Goal: Task Accomplishment & Management: Use online tool/utility

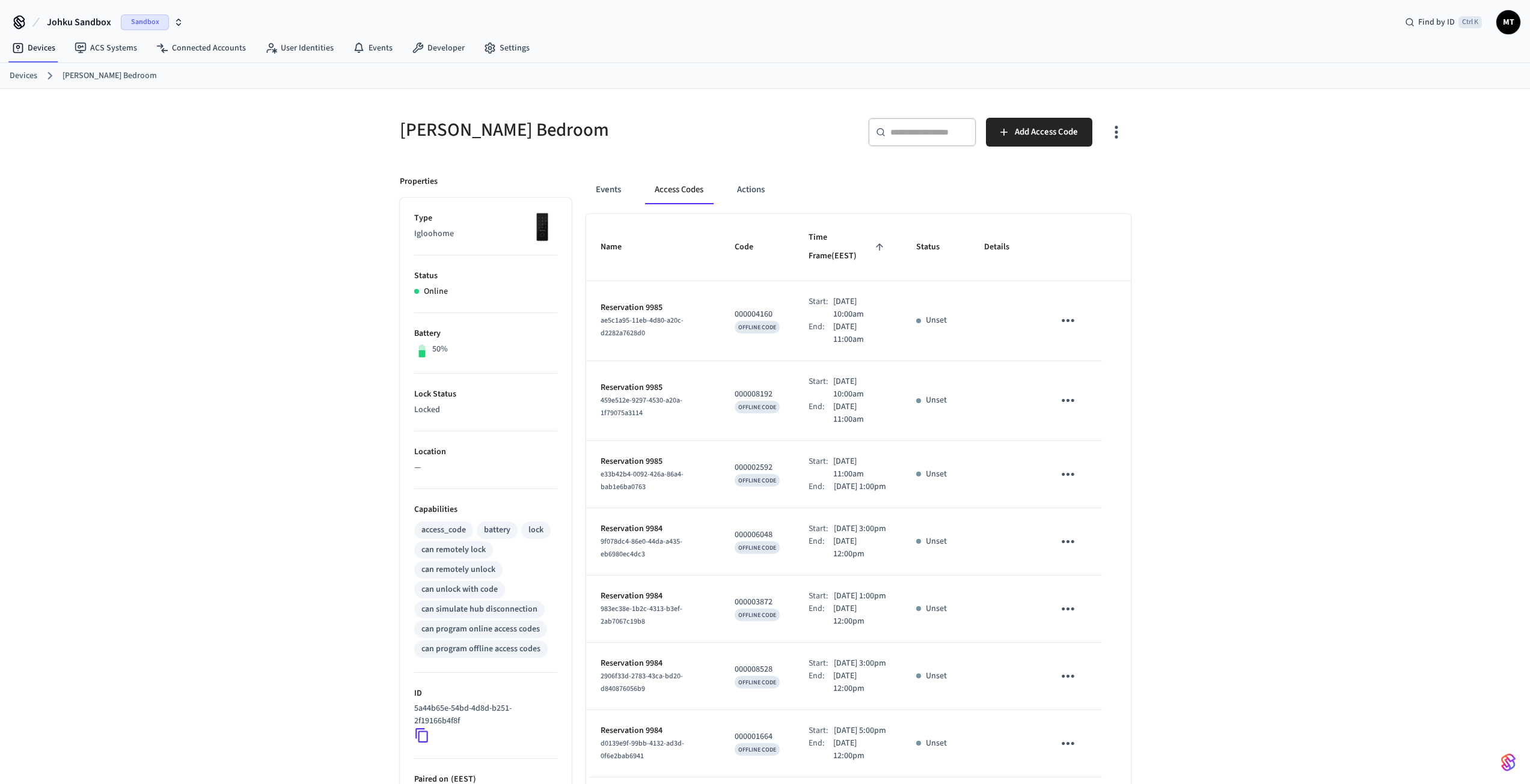
click at [134, 22] on span "Sandbox" at bounding box center [145, 22] width 48 height 16
click at [90, 80] on div "JOHKU Production" at bounding box center [97, 77] width 165 height 16
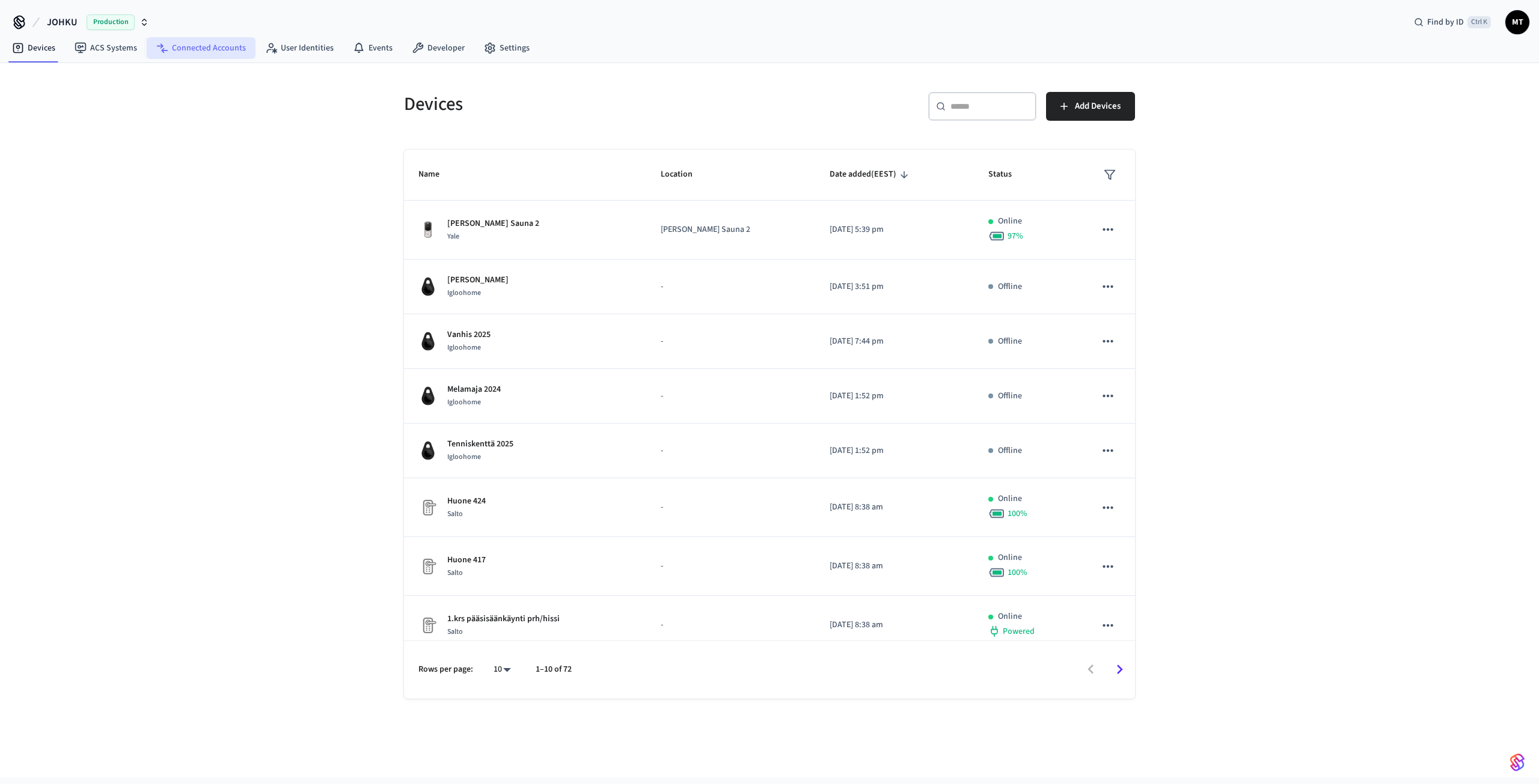
click at [198, 44] on link "Connected Accounts" at bounding box center [201, 49] width 109 height 22
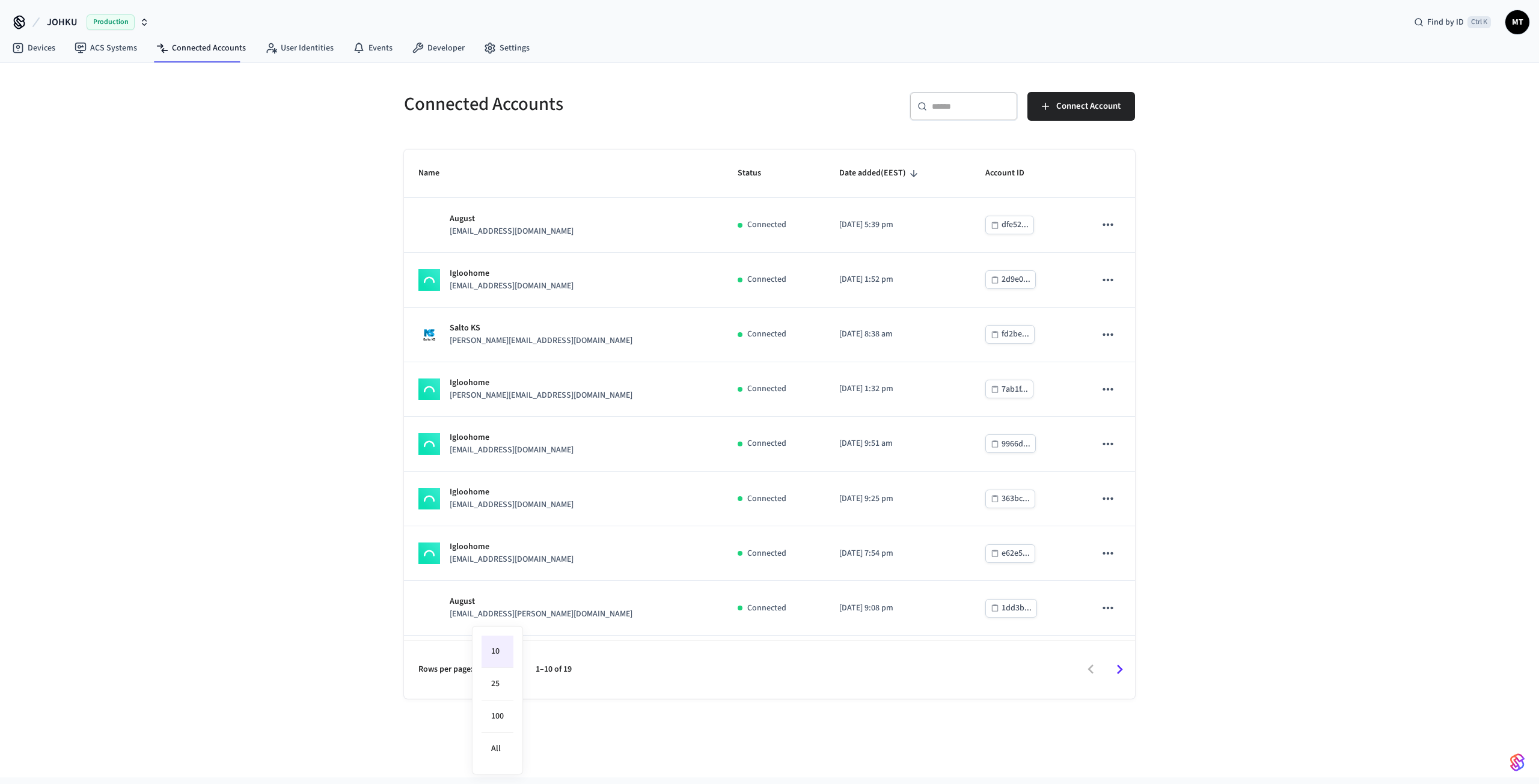
click at [503, 670] on body "JOHKU Production Find by ID Ctrl K MT Devices ACS Systems Connected Accounts Us…" at bounding box center [769, 389] width 1539 height 778
click at [505, 751] on li "All" at bounding box center [497, 749] width 32 height 32
type input "**"
click at [18, 57] on link "Devices" at bounding box center [34, 49] width 62 height 22
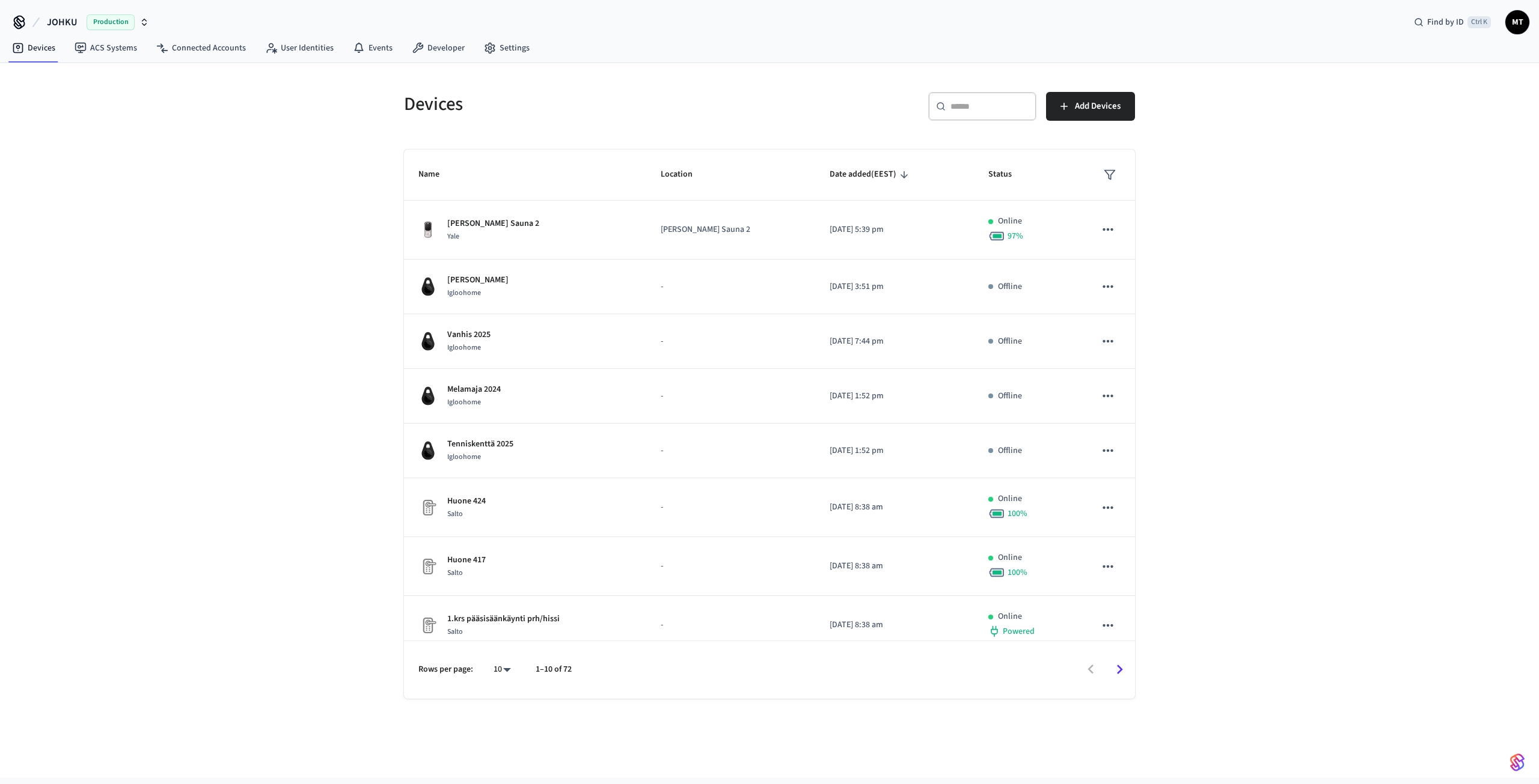
click at [508, 653] on div "Rows per page: 10 ** 1–10 of 72" at bounding box center [769, 669] width 731 height 58
click at [508, 674] on body "JOHKU Production Find by ID Ctrl K MT Devices ACS Systems Connected Accounts Us…" at bounding box center [769, 389] width 1539 height 778
click at [503, 739] on li "All" at bounding box center [497, 749] width 32 height 32
type input "**"
click at [430, 172] on span "Name" at bounding box center [437, 174] width 37 height 18
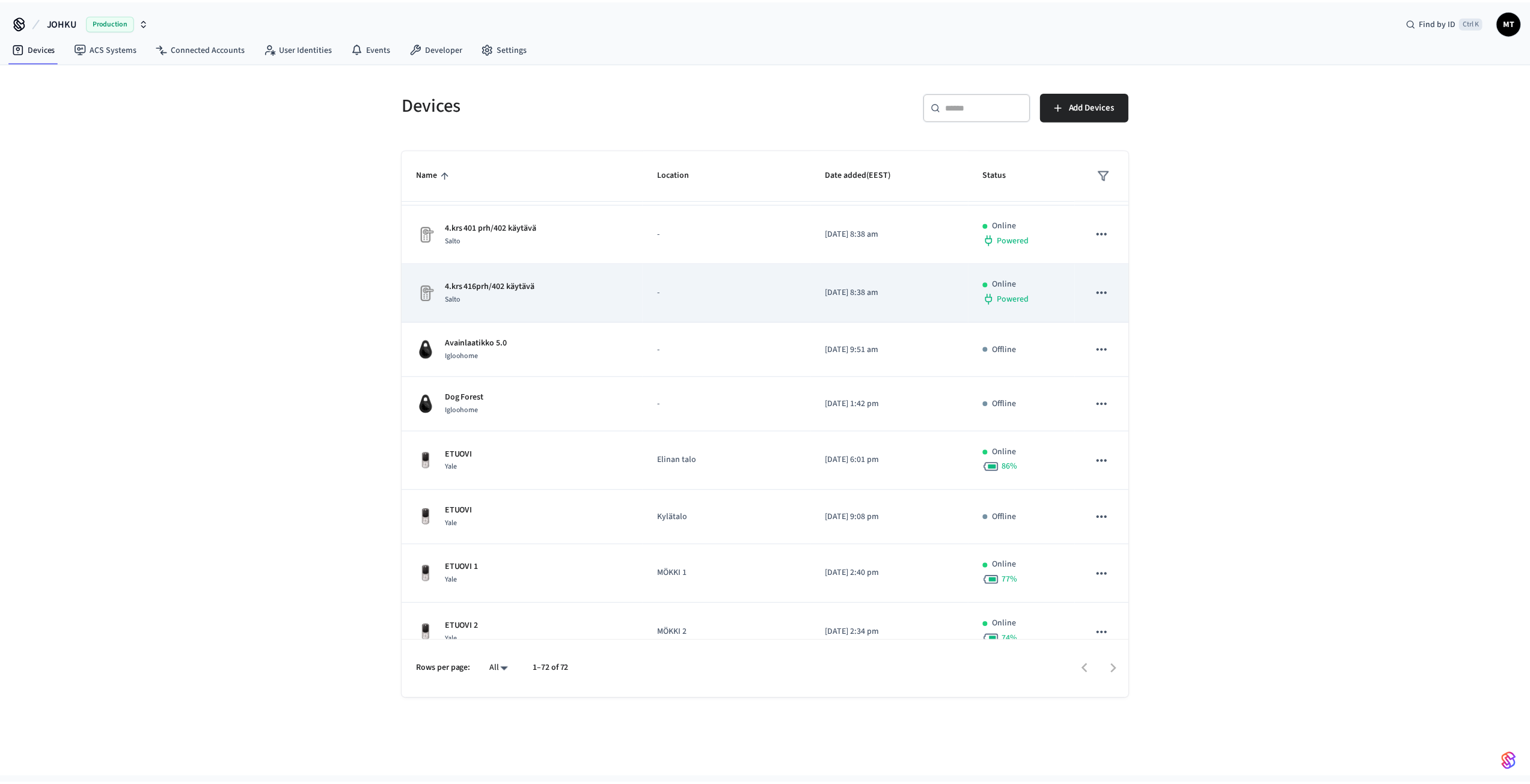
scroll to position [180, 0]
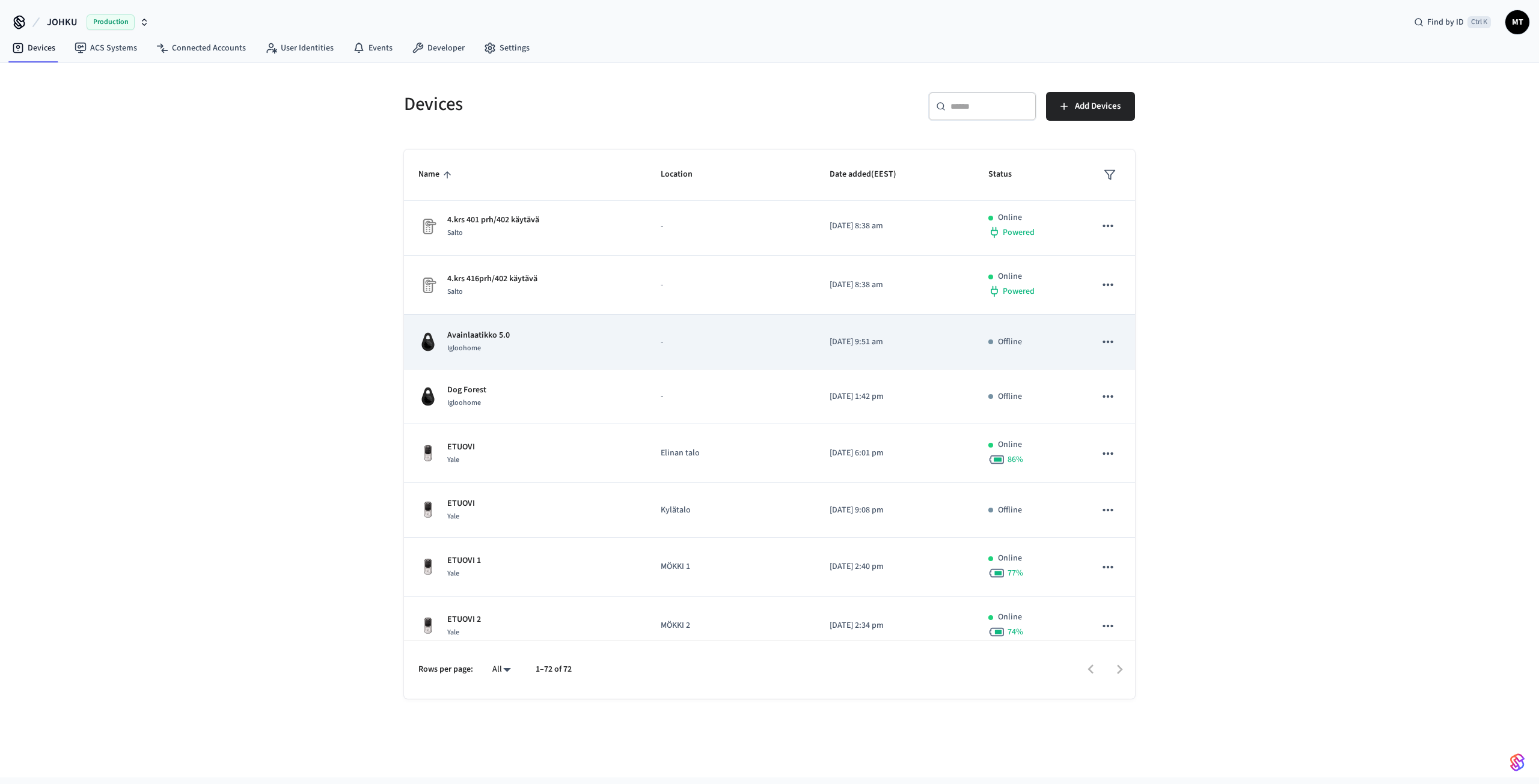
click at [549, 336] on div "Avainlaatikko 5.0 Igloohome" at bounding box center [525, 342] width 213 height 25
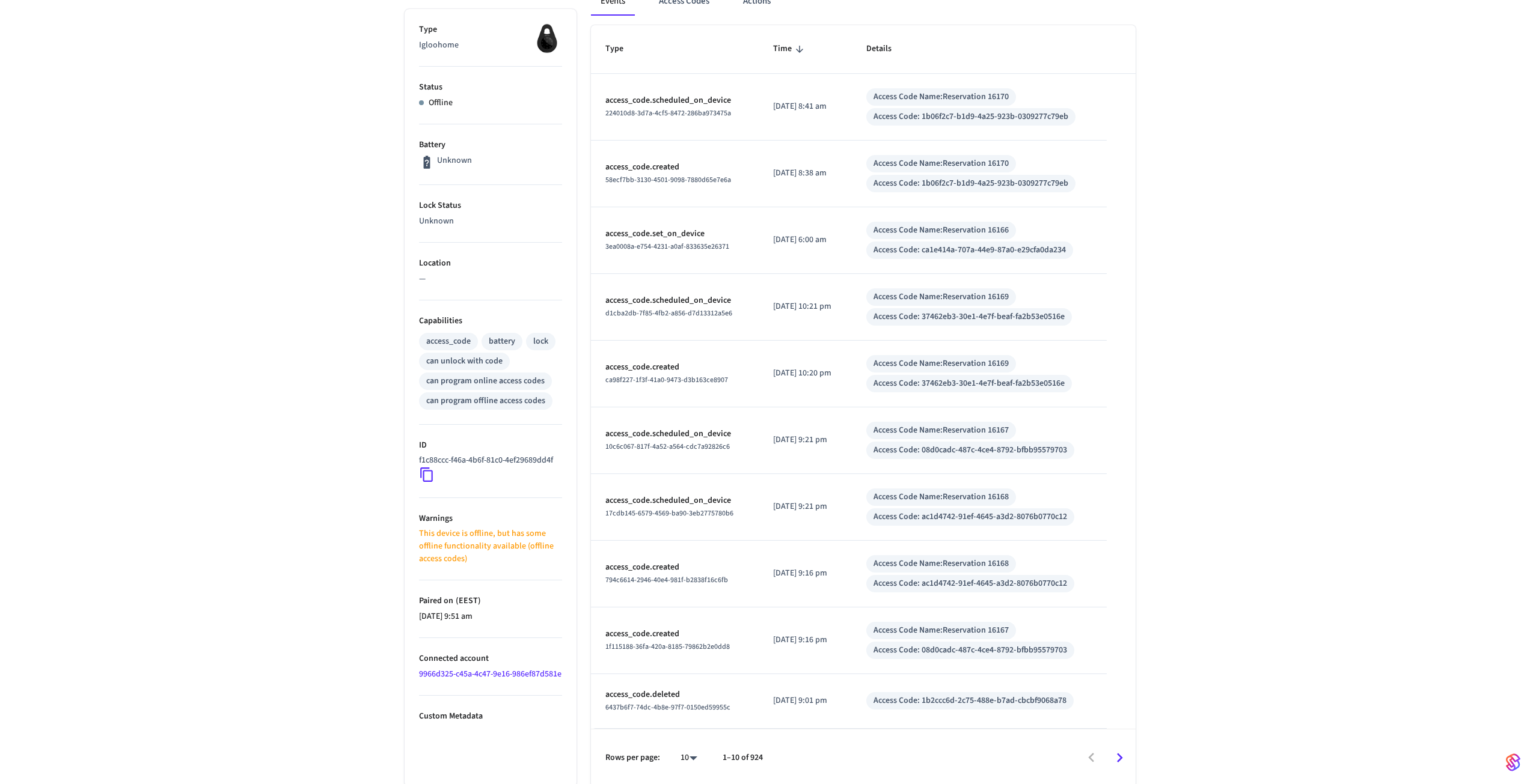
scroll to position [191, 0]
click at [678, 756] on body "JOHKU Production Find by ID Ctrl K MT Devices ACS Systems Connected Accounts Us…" at bounding box center [765, 297] width 1530 height 976
click at [680, 741] on li "100" at bounding box center [679, 749] width 32 height 32
type input "***"
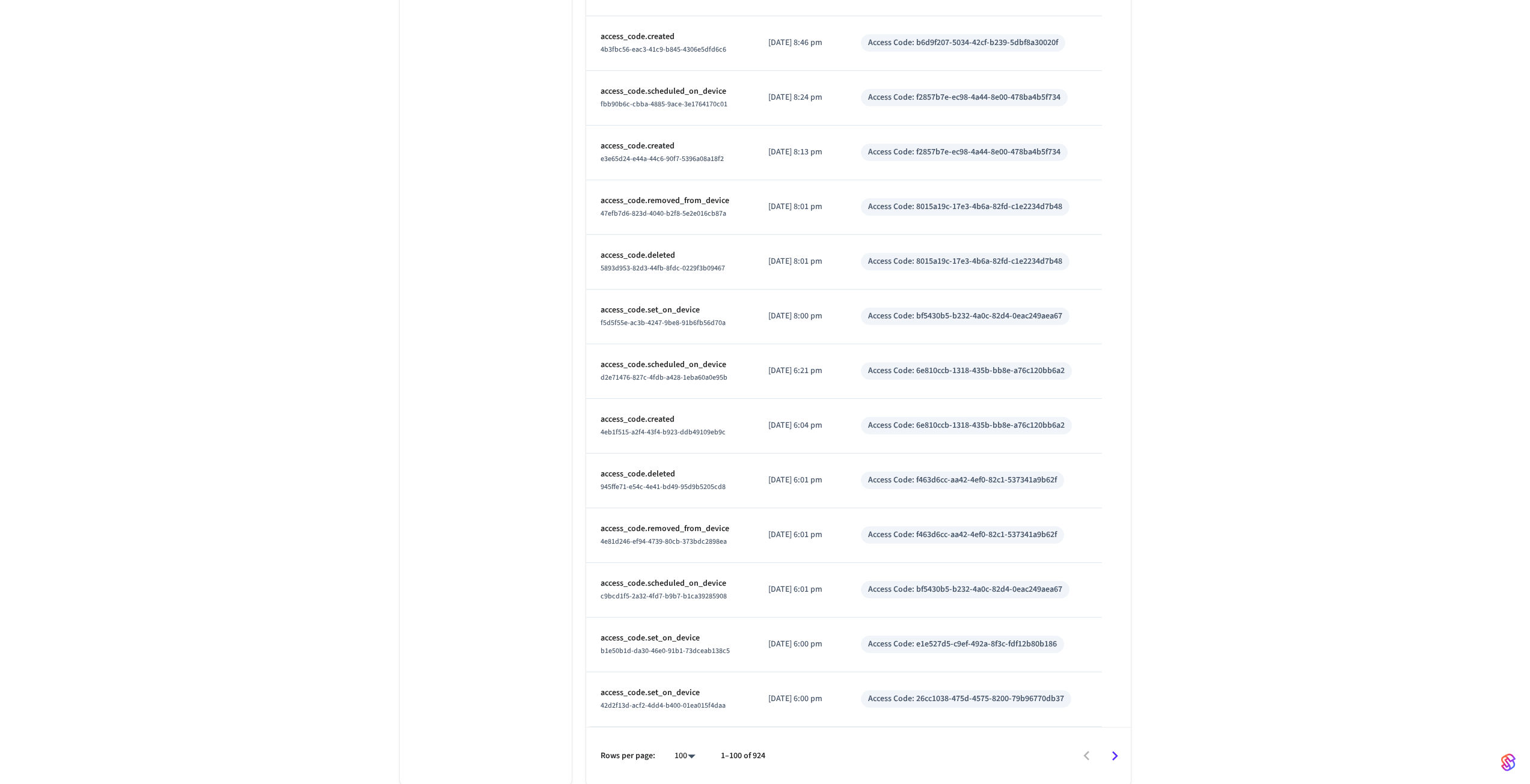
scroll to position [5162, 0]
click at [1109, 749] on icon "Go to next page" at bounding box center [1114, 755] width 18 height 18
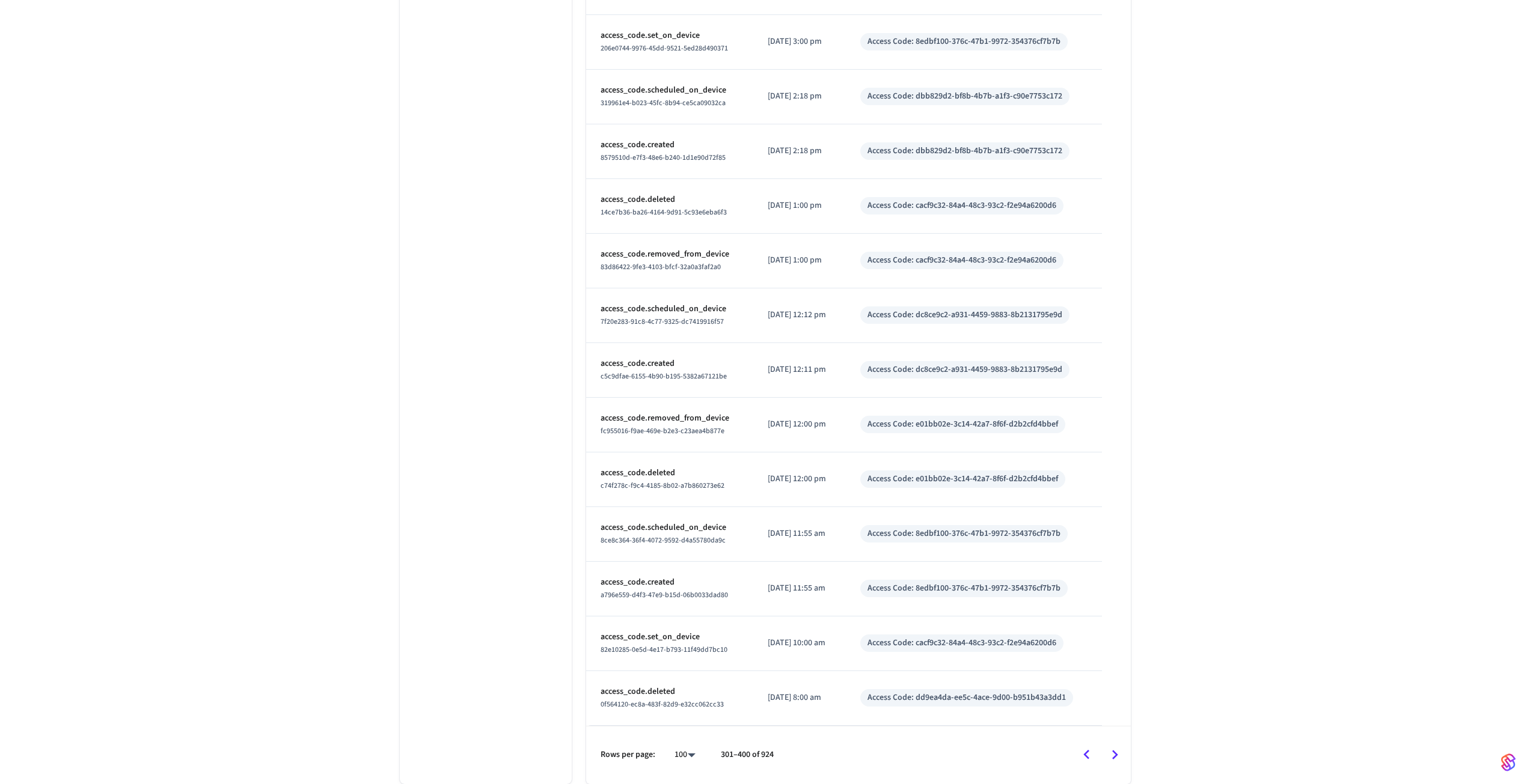
click at [1109, 749] on icon "Go to next page" at bounding box center [1114, 755] width 18 height 18
click at [1109, 748] on icon "Go to next page" at bounding box center [1114, 755] width 18 height 18
click at [1109, 746] on icon "Go to next page" at bounding box center [1114, 755] width 18 height 18
click at [1082, 757] on icon "Go to previous page" at bounding box center [1086, 755] width 18 height 18
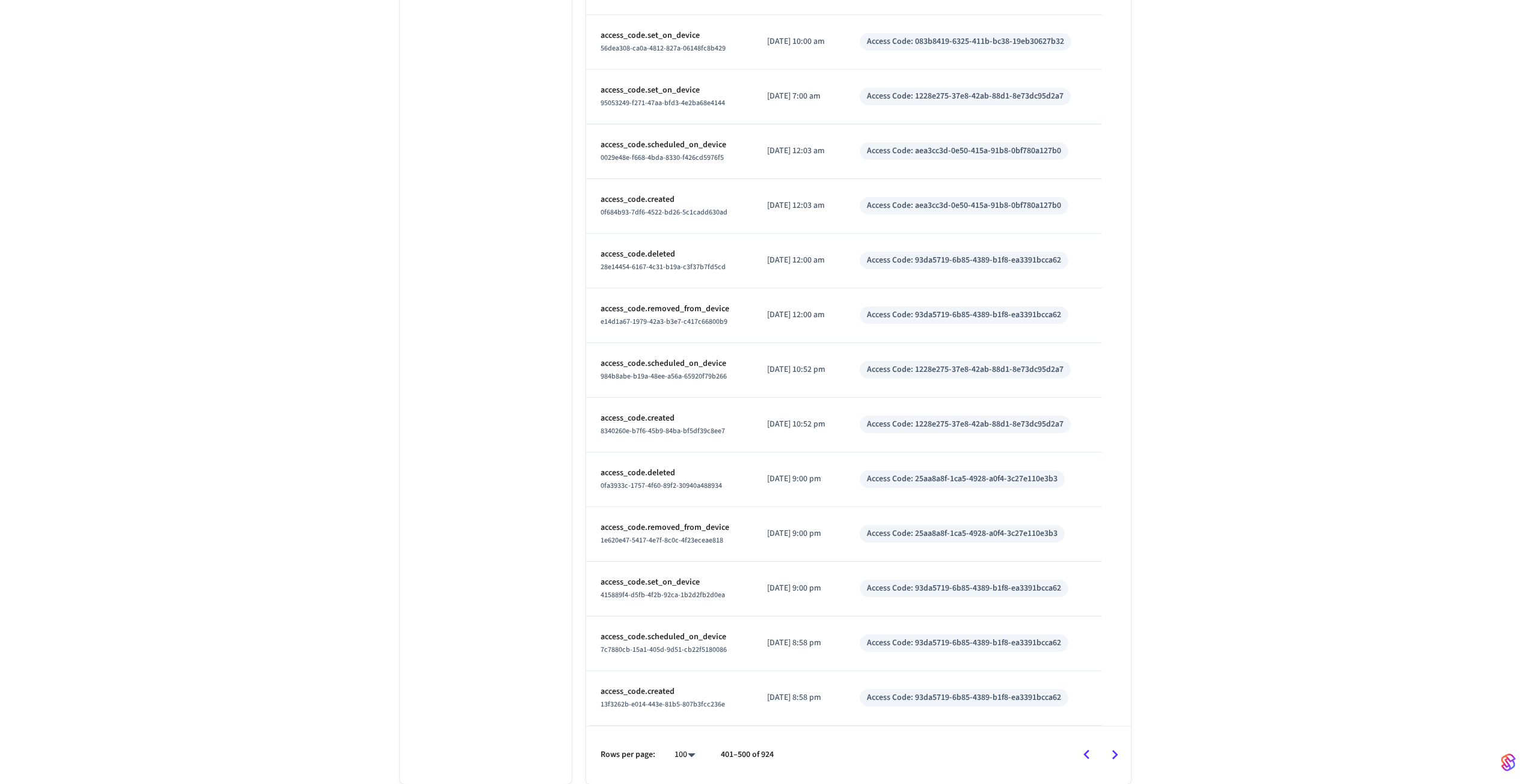
click at [1082, 757] on icon "Go to previous page" at bounding box center [1086, 755] width 18 height 18
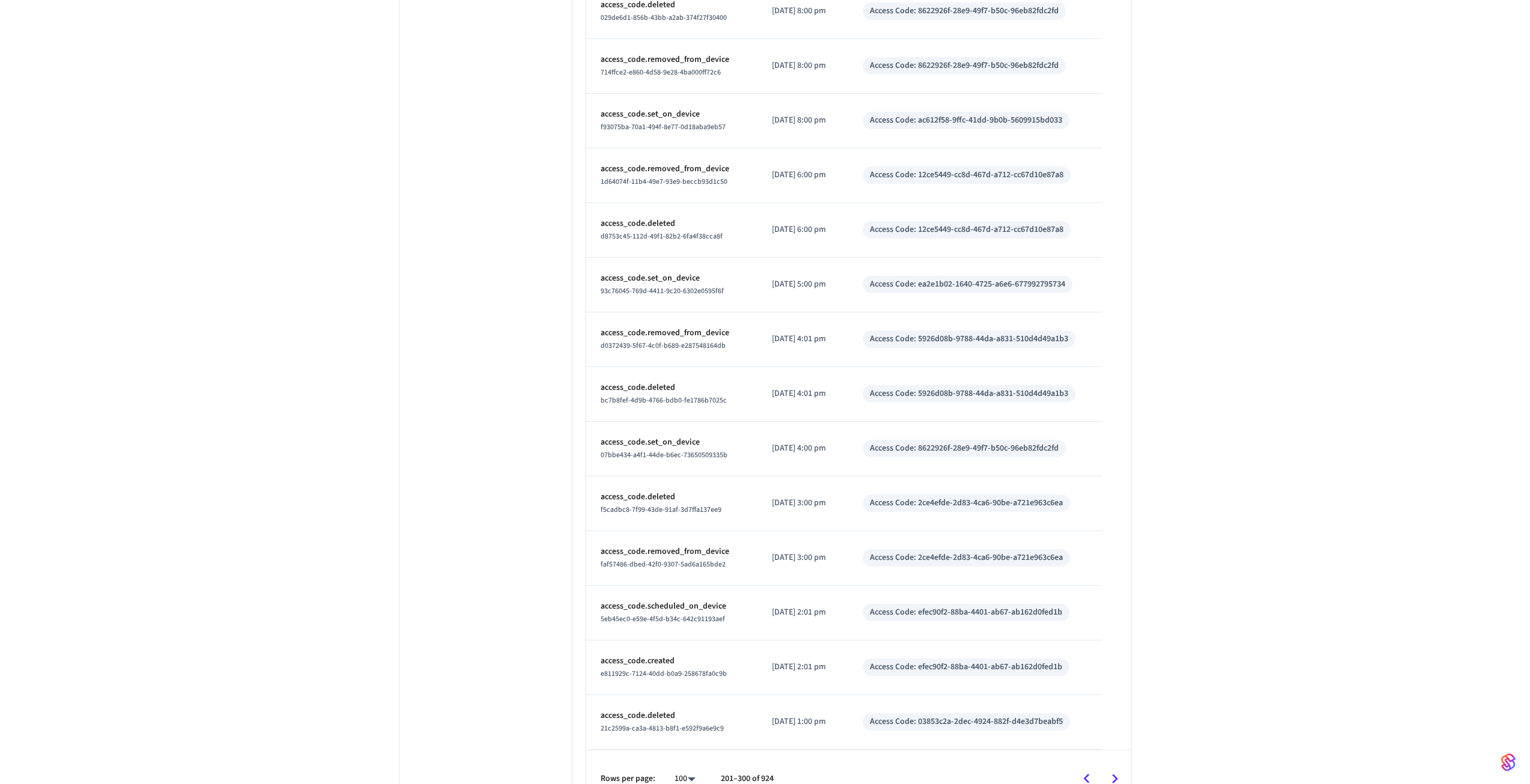
click at [1082, 757] on div "Rows per page: 100 *** 201–300 of 924" at bounding box center [858, 779] width 545 height 58
click at [1086, 780] on icon "Go to previous page" at bounding box center [1086, 779] width 6 height 10
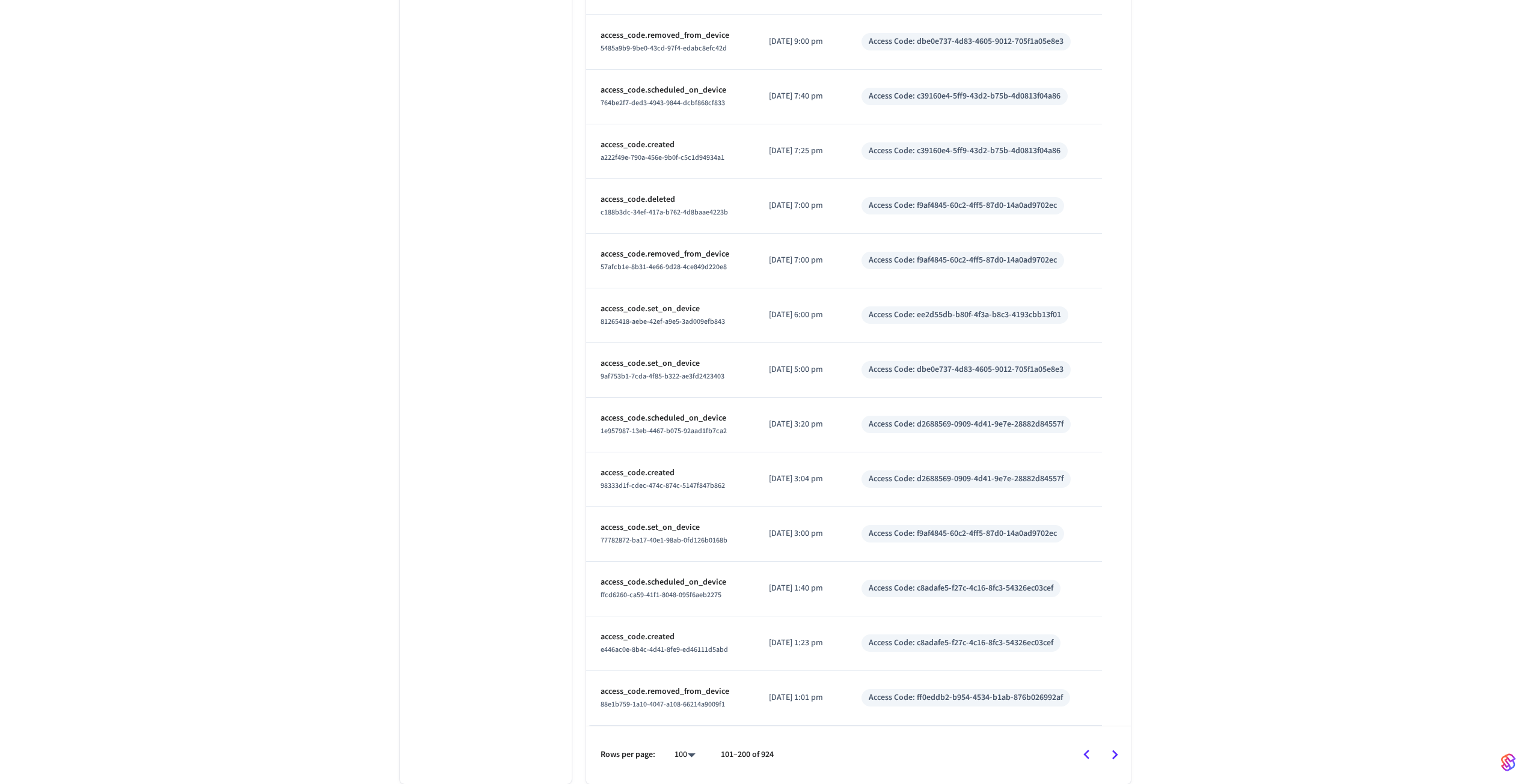
click at [1116, 748] on icon "Go to next page" at bounding box center [1114, 755] width 18 height 18
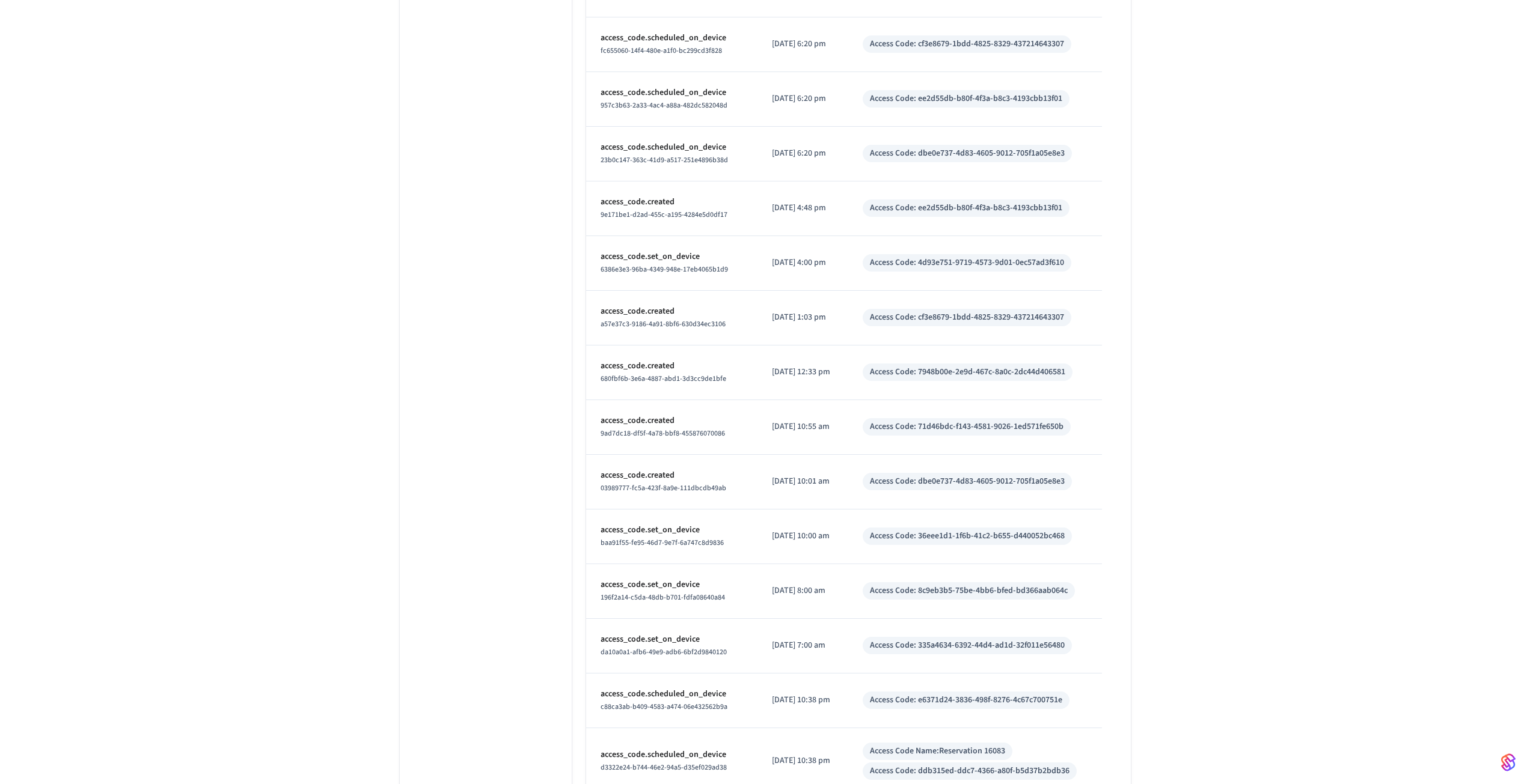
scroll to position [1724, 0]
click at [620, 372] on span "680fbf6b-3e6a-4887-abd1-3d3cc9de1bfe" at bounding box center [663, 376] width 126 height 10
click at [621, 372] on span "680fbf6b-3e6a-4887-abd1-3d3cc9de1bfe" at bounding box center [663, 376] width 126 height 10
copy span "680fbf6b-3e6a-4887-abd1-3d3cc9de1bfe"
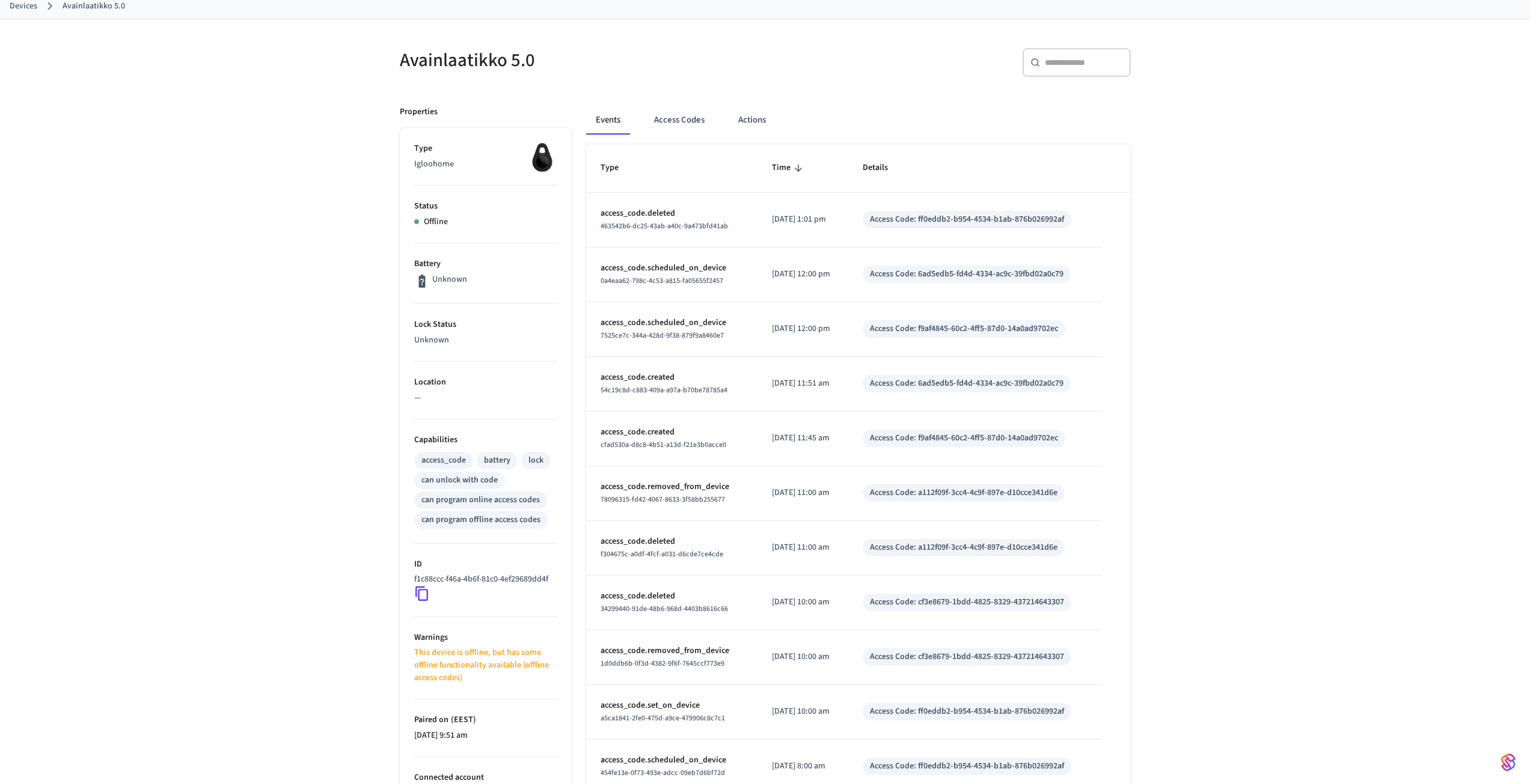
scroll to position [0, 0]
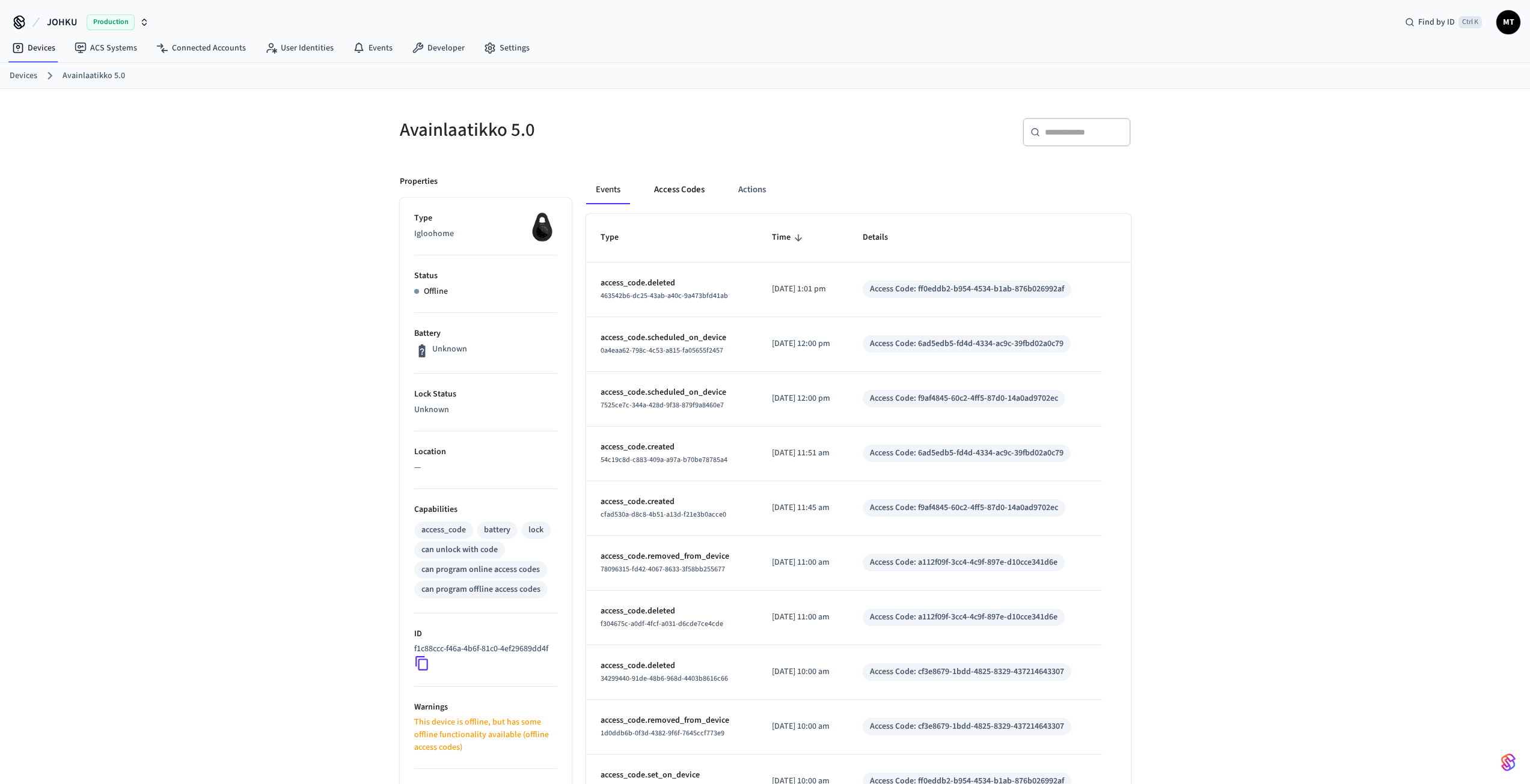
click at [678, 197] on button "Access Codes" at bounding box center [680, 190] width 70 height 29
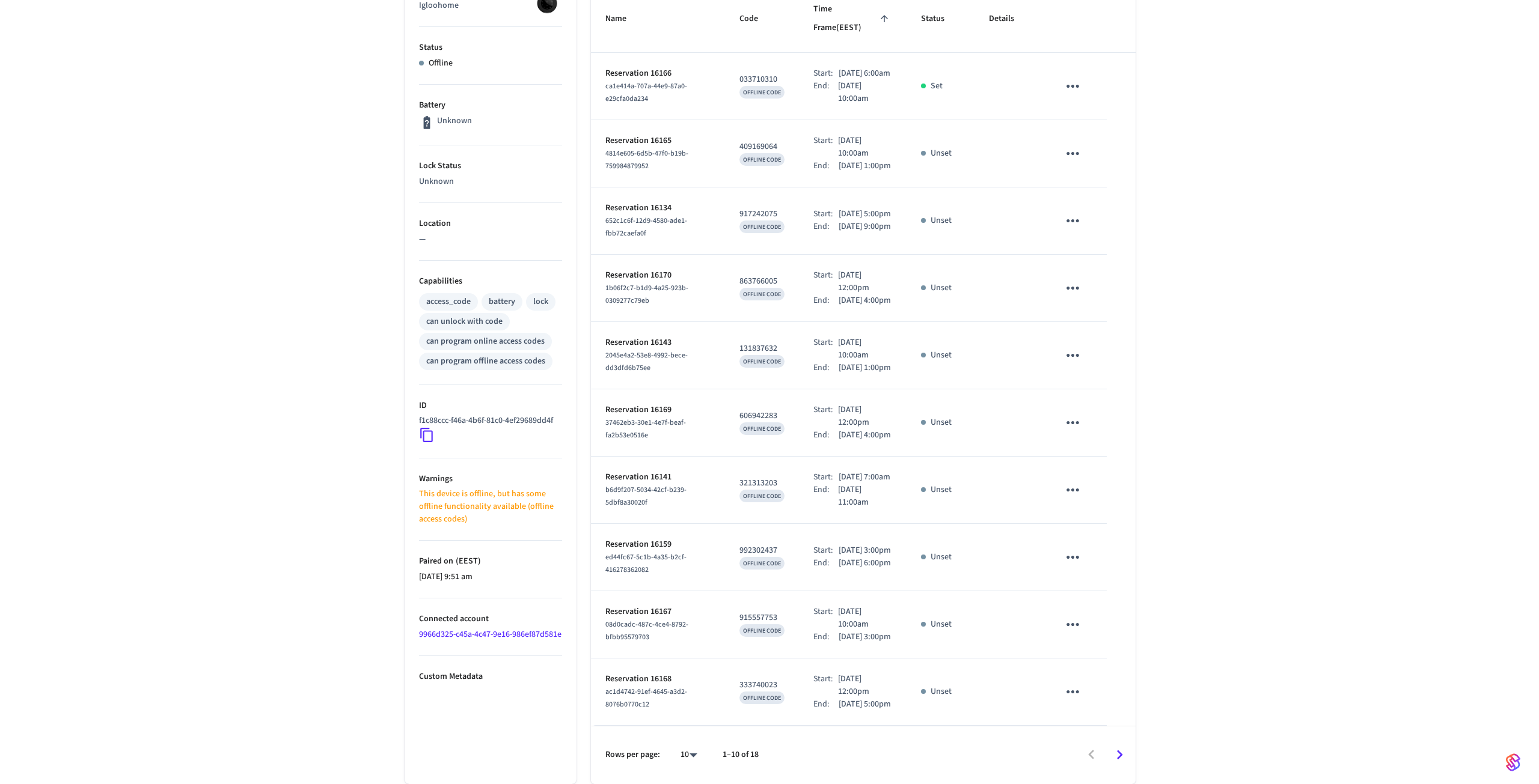
scroll to position [336, 0]
click at [682, 756] on body "JOHKU Production Find by ID Ctrl K MT Devices ACS Systems Connected Accounts Us…" at bounding box center [769, 278] width 1539 height 1012
click at [684, 744] on li "All" at bounding box center [679, 749] width 32 height 32
type input "**"
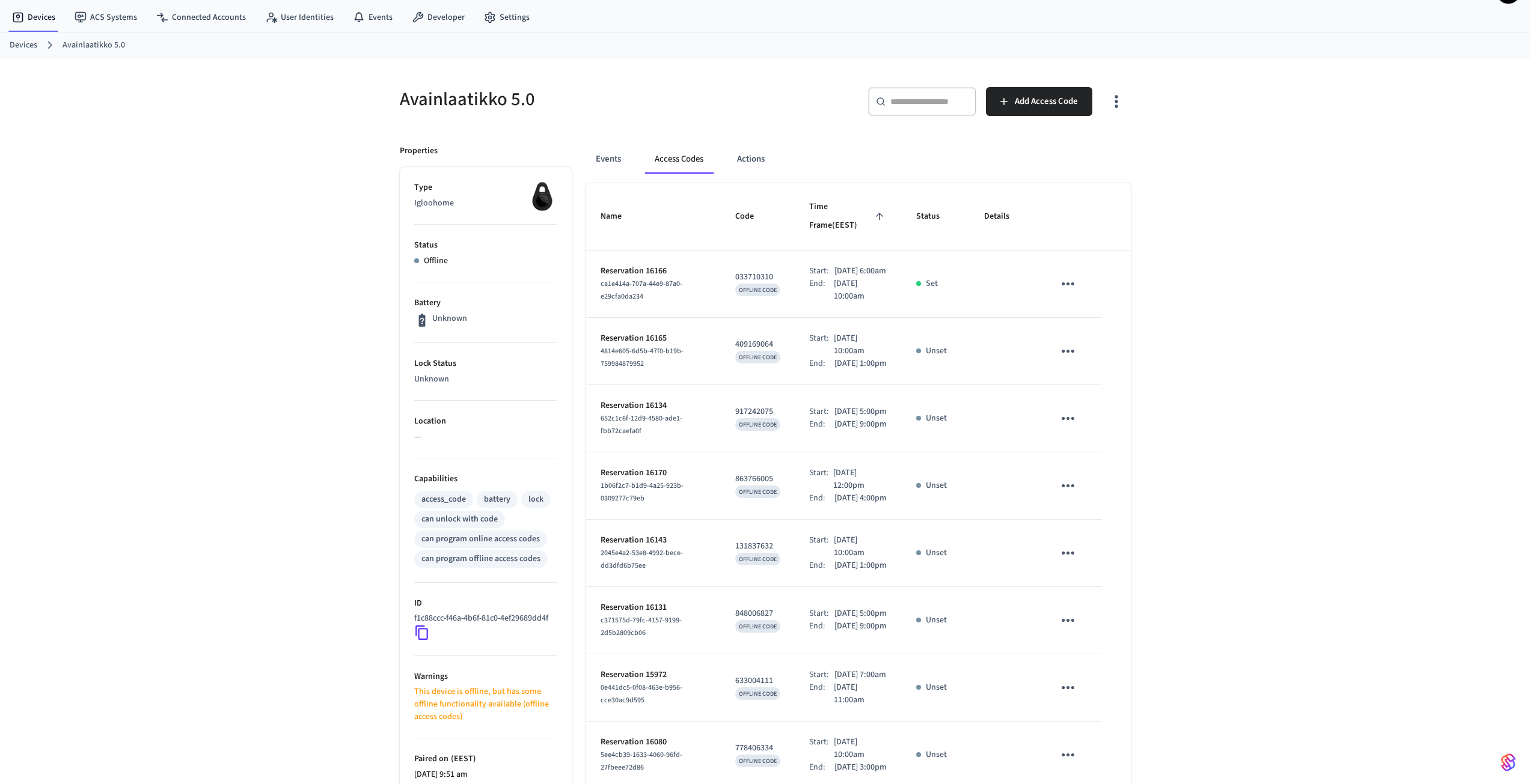
scroll to position [0, 0]
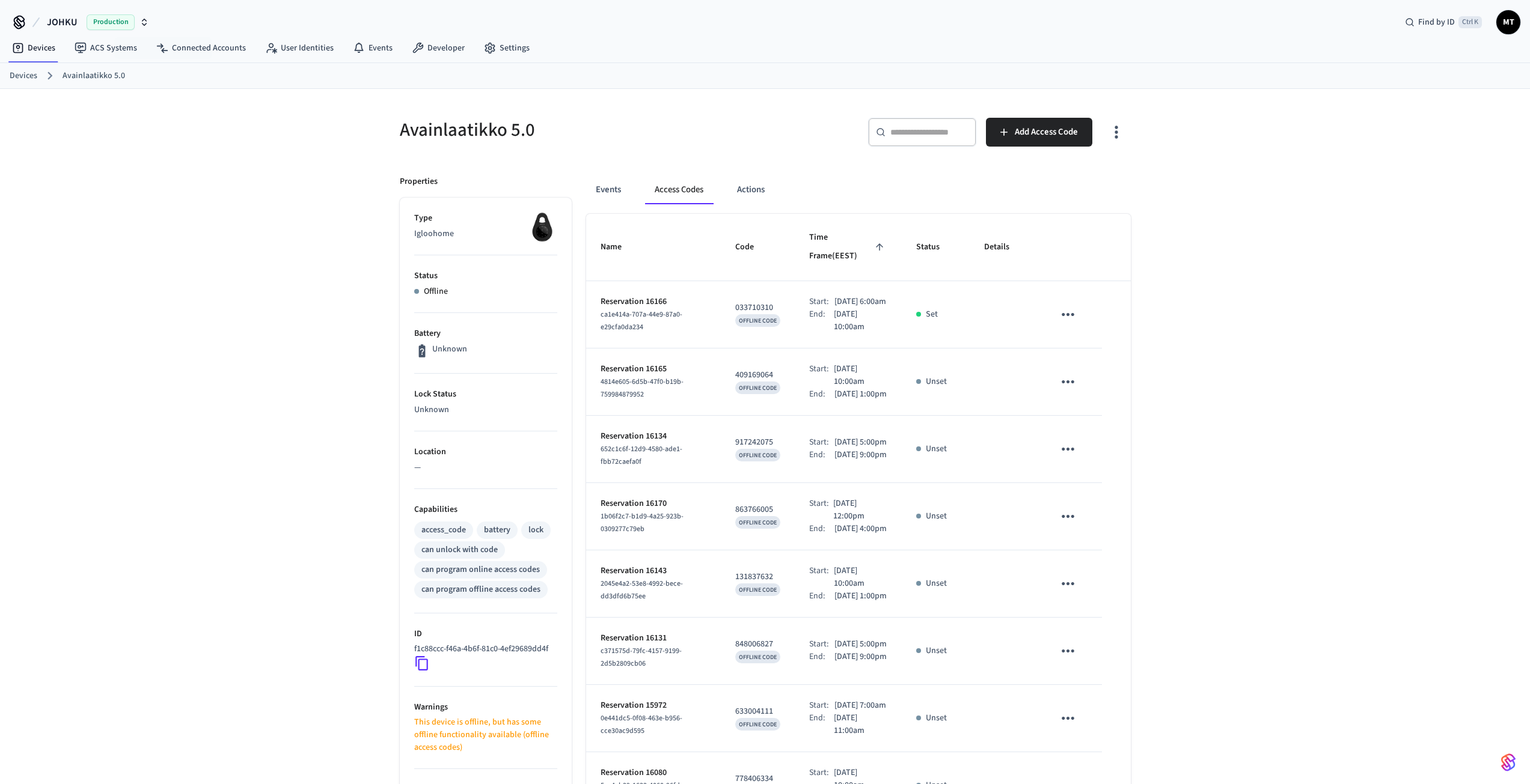
click at [101, 21] on span "Production" at bounding box center [111, 22] width 48 height 16
click at [96, 107] on div "Johku Sandbox Sandbox" at bounding box center [97, 100] width 165 height 16
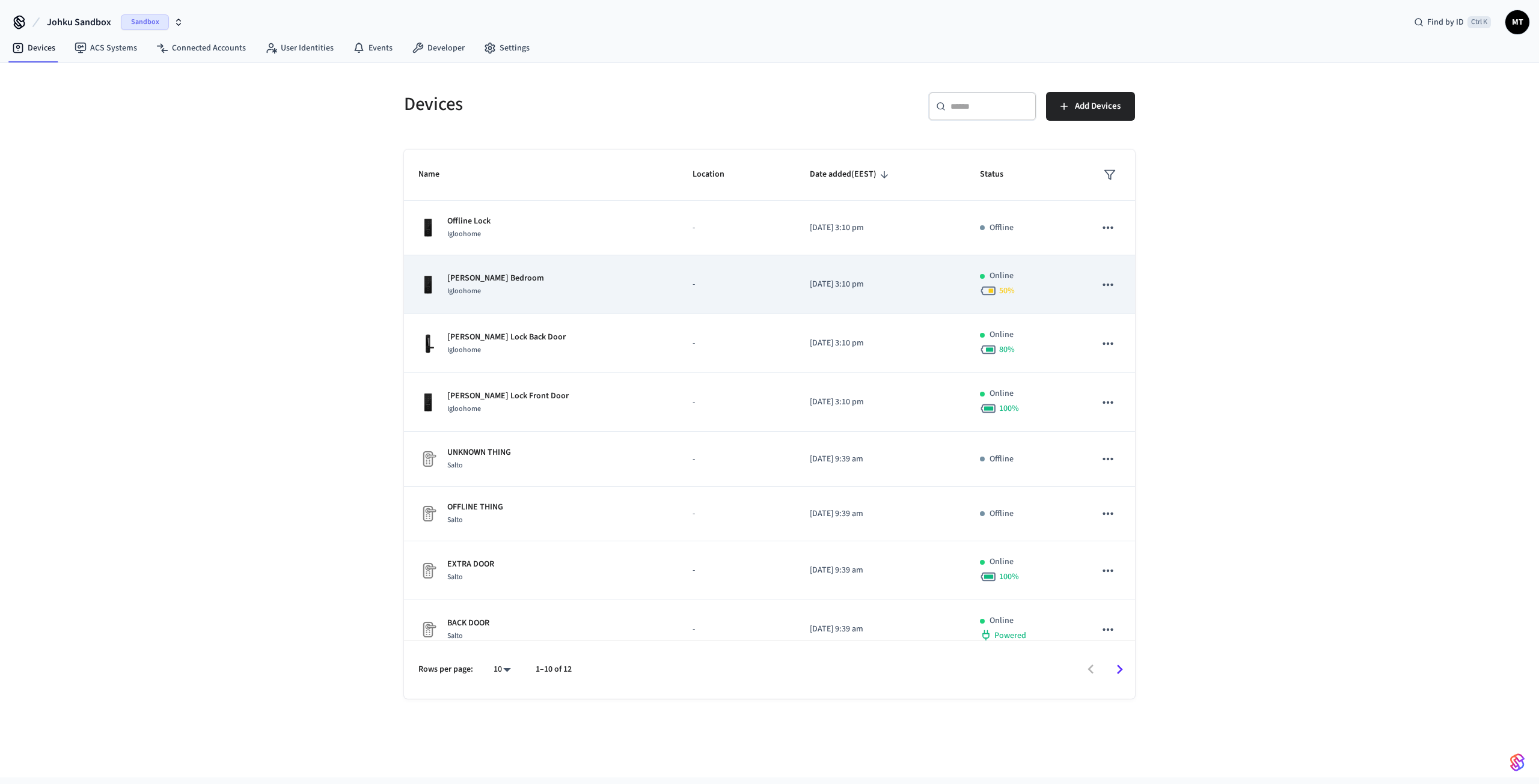
click at [579, 275] on div "[PERSON_NAME] Bedroom Igloohome" at bounding box center [541, 284] width 245 height 25
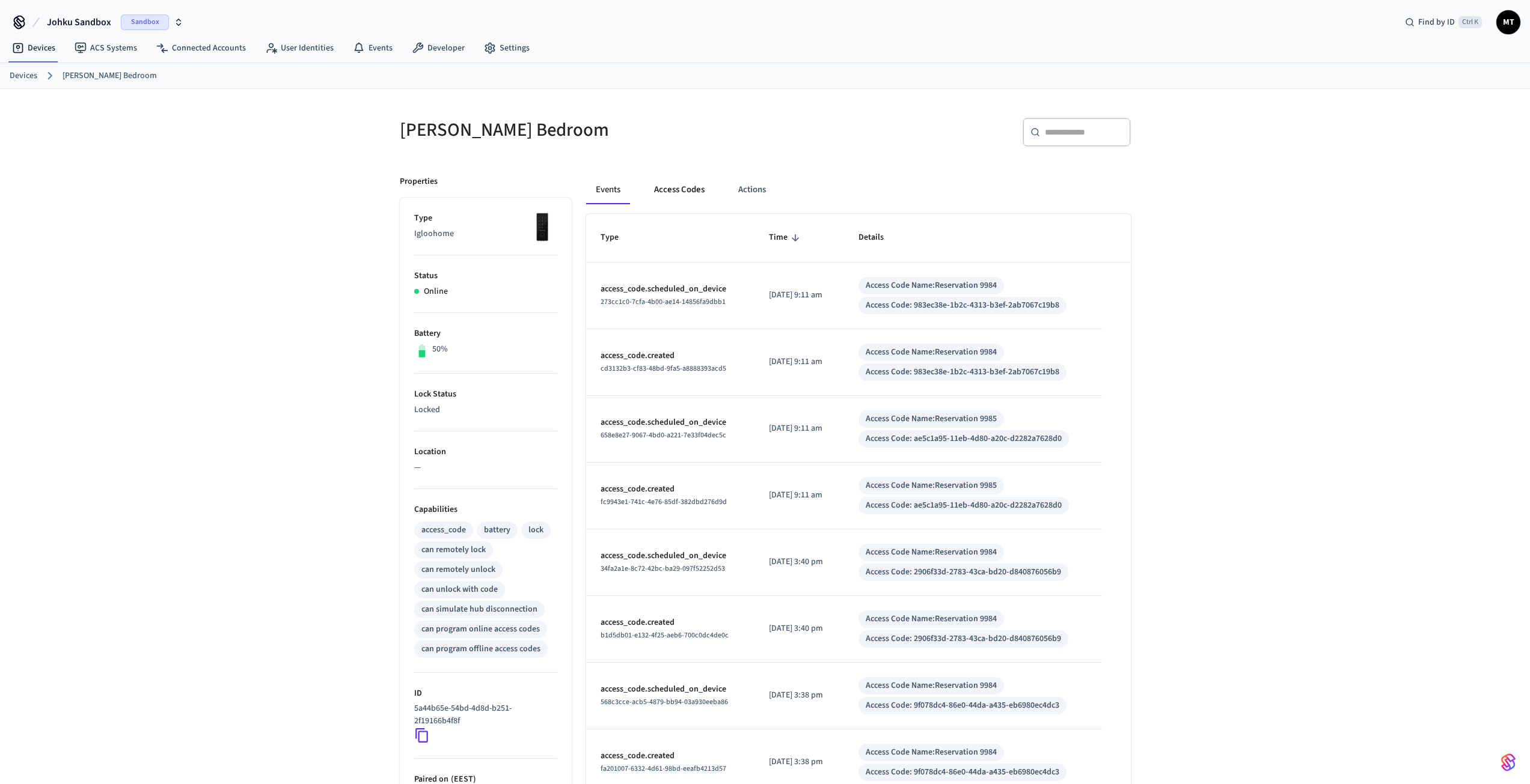
click at [691, 191] on button "Access Codes" at bounding box center [680, 190] width 70 height 29
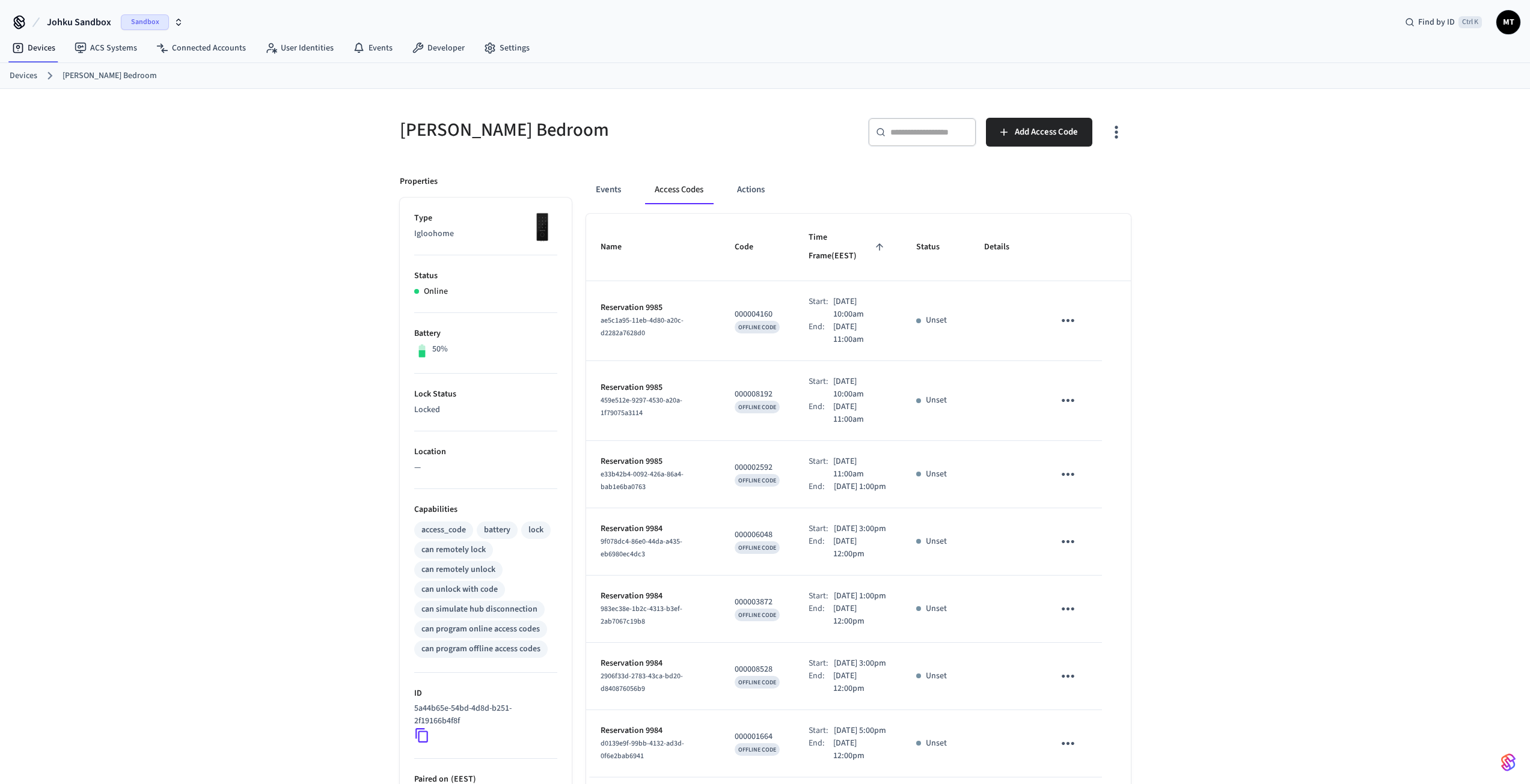
click at [632, 184] on div "Events Access Codes Actions" at bounding box center [858, 190] width 545 height 29
click at [615, 184] on button "Events" at bounding box center [608, 190] width 44 height 29
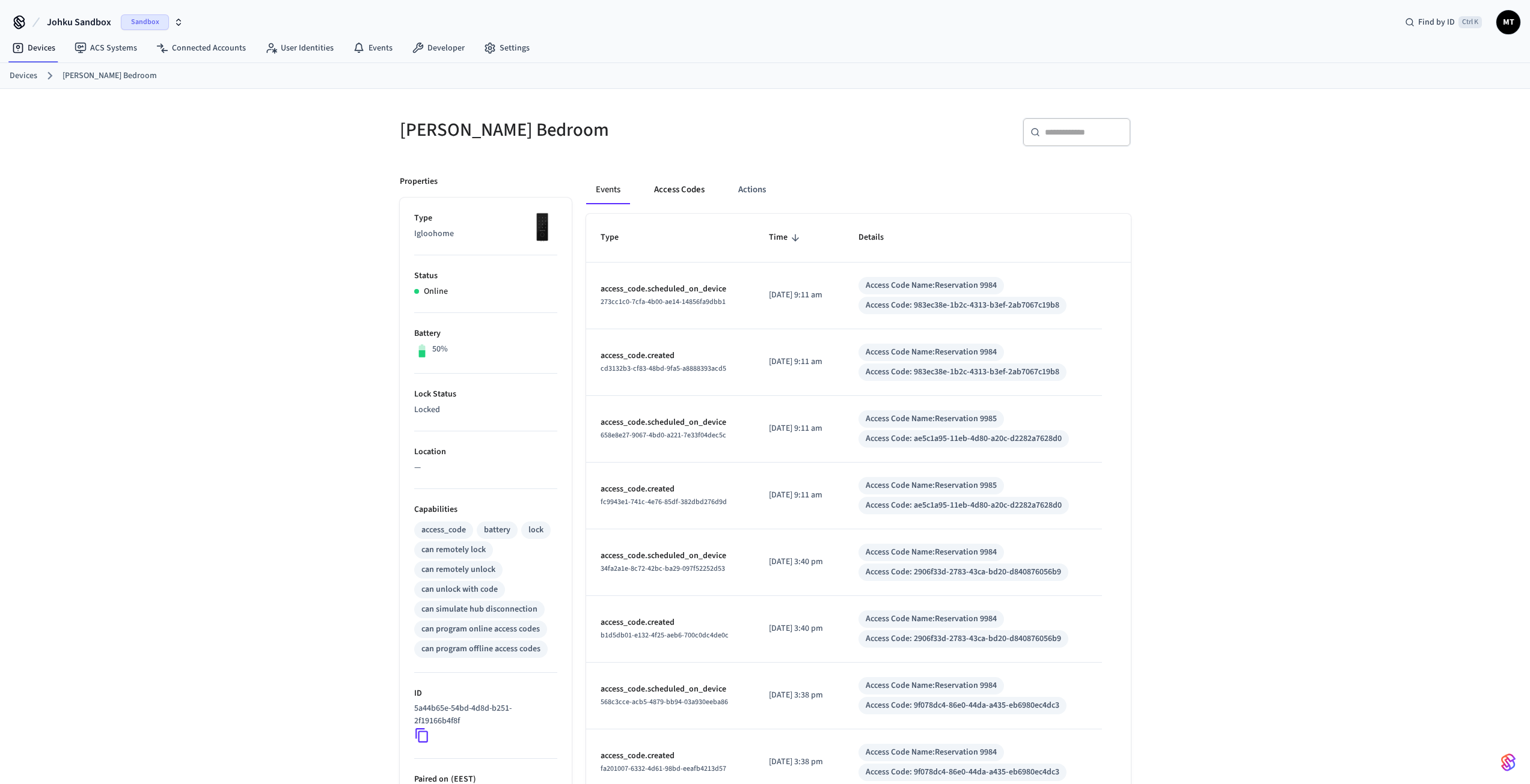
click at [709, 190] on button "Access Codes" at bounding box center [680, 190] width 70 height 29
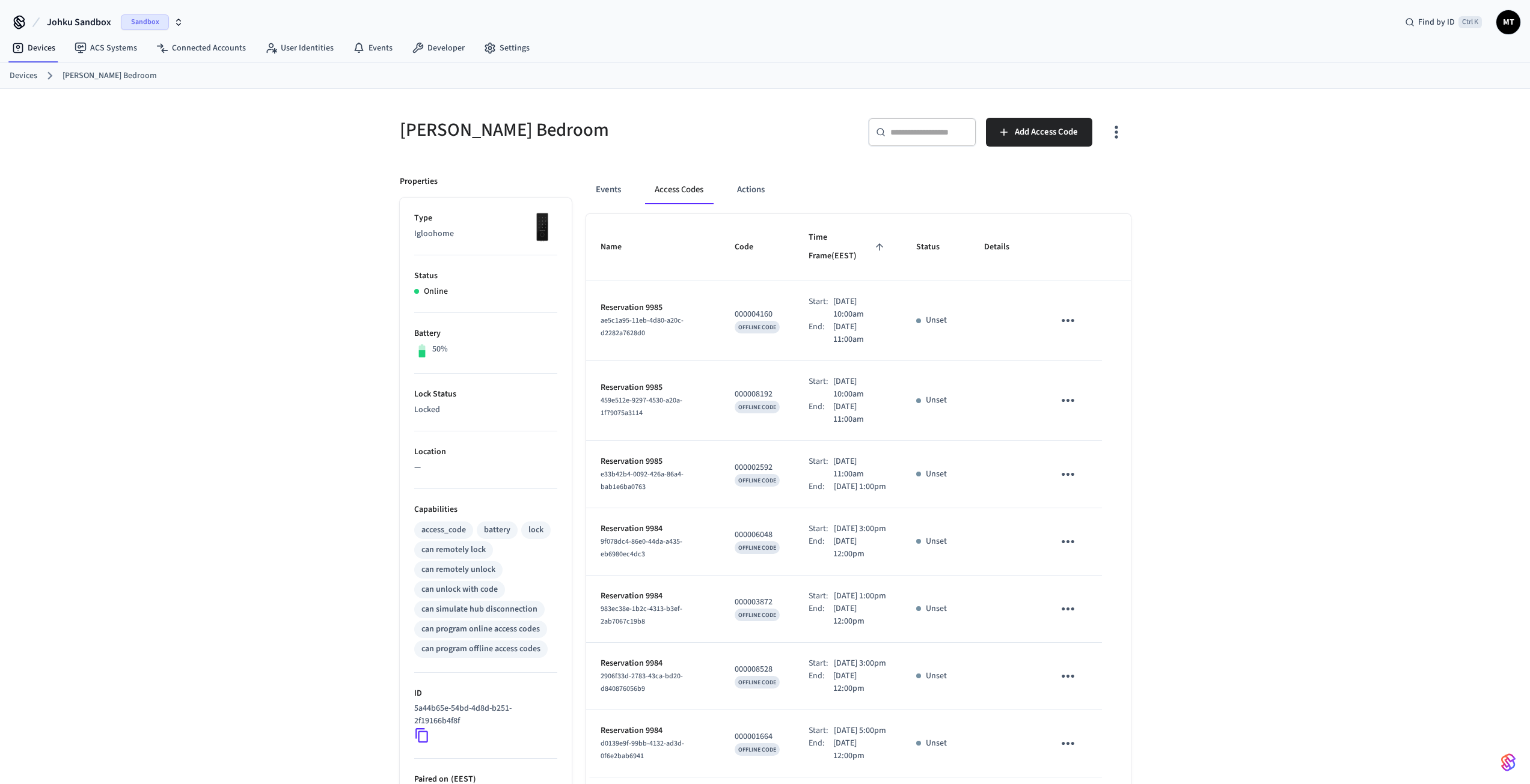
click at [1112, 133] on icon "button" at bounding box center [1116, 131] width 18 height 18
click at [1196, 198] on div at bounding box center [769, 392] width 1539 height 784
click at [745, 194] on button "Actions" at bounding box center [751, 190] width 47 height 29
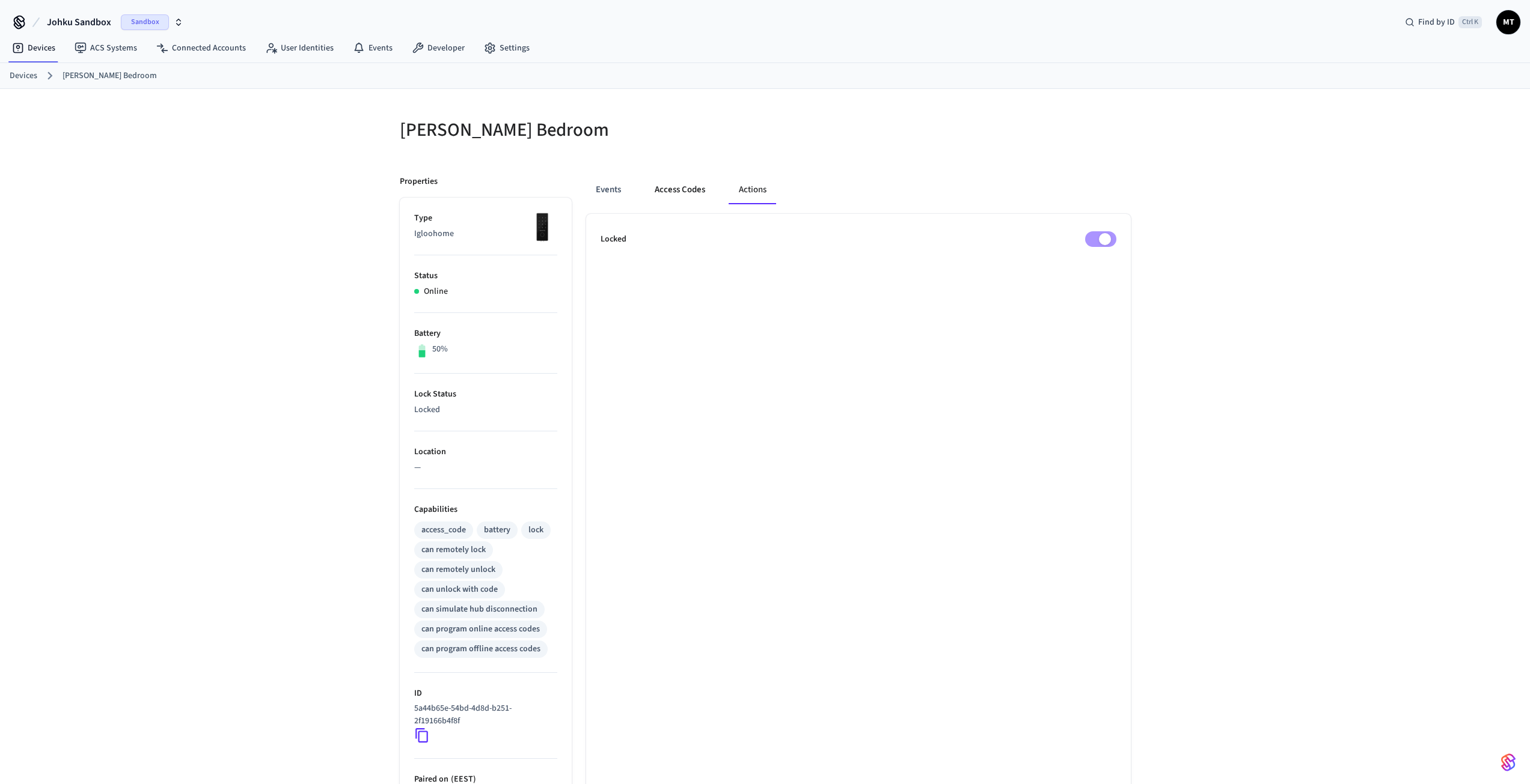
click at [663, 193] on button "Access Codes" at bounding box center [680, 190] width 70 height 29
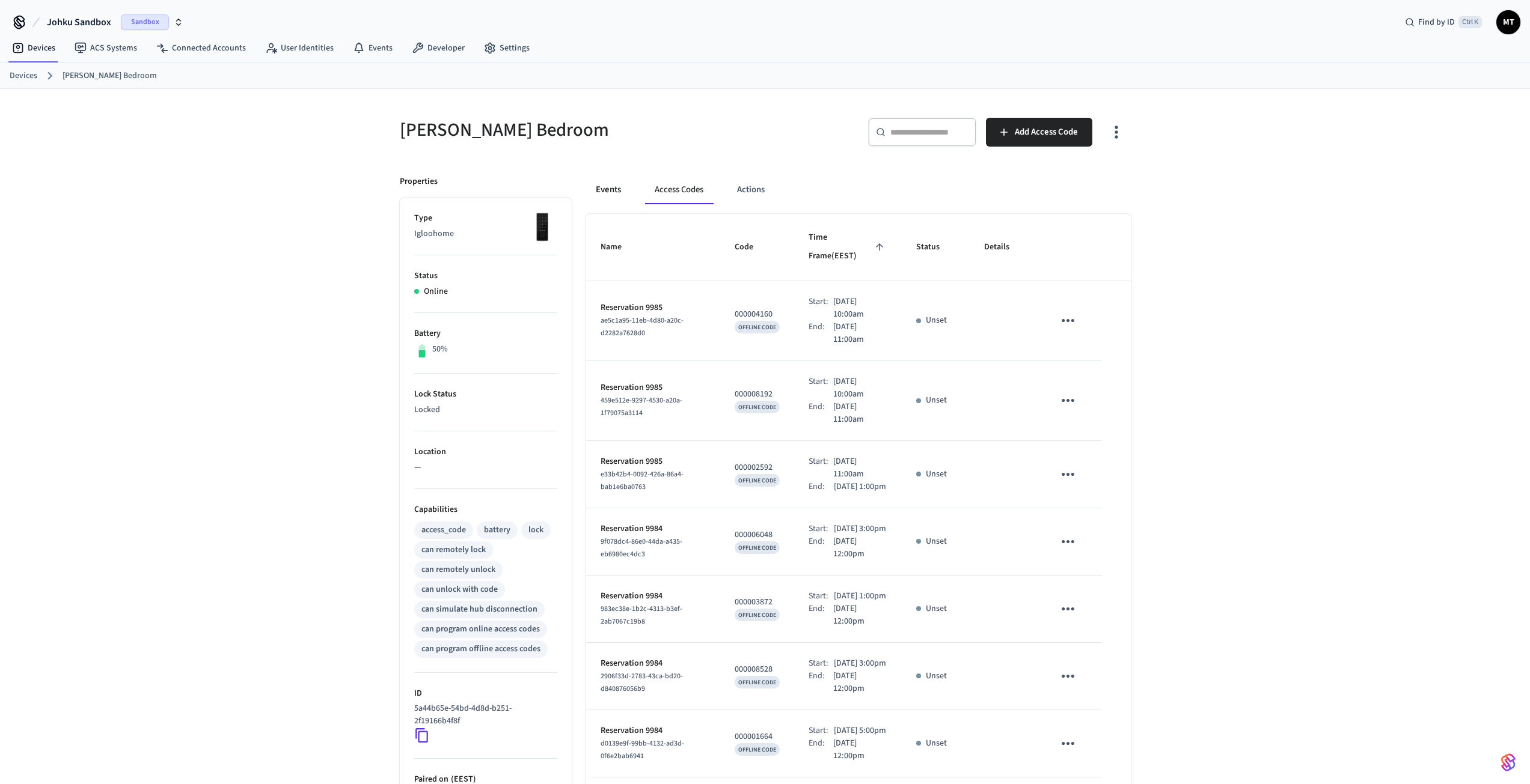
click at [617, 192] on button "Events" at bounding box center [608, 190] width 44 height 29
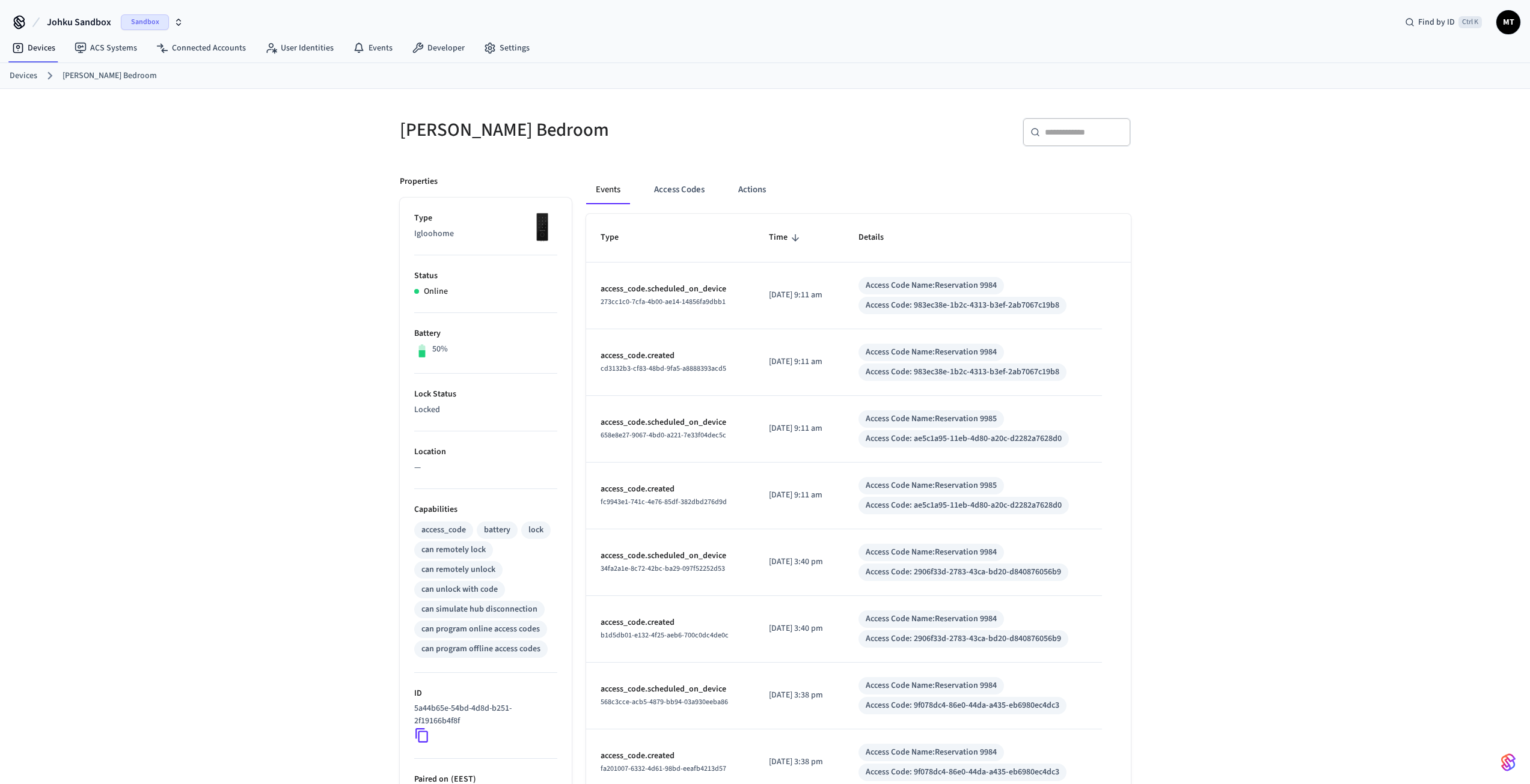
click at [118, 30] on button "Johku Sandbox Sandbox" at bounding box center [115, 22] width 144 height 25
click at [72, 79] on div "JOHKU Production" at bounding box center [97, 77] width 165 height 16
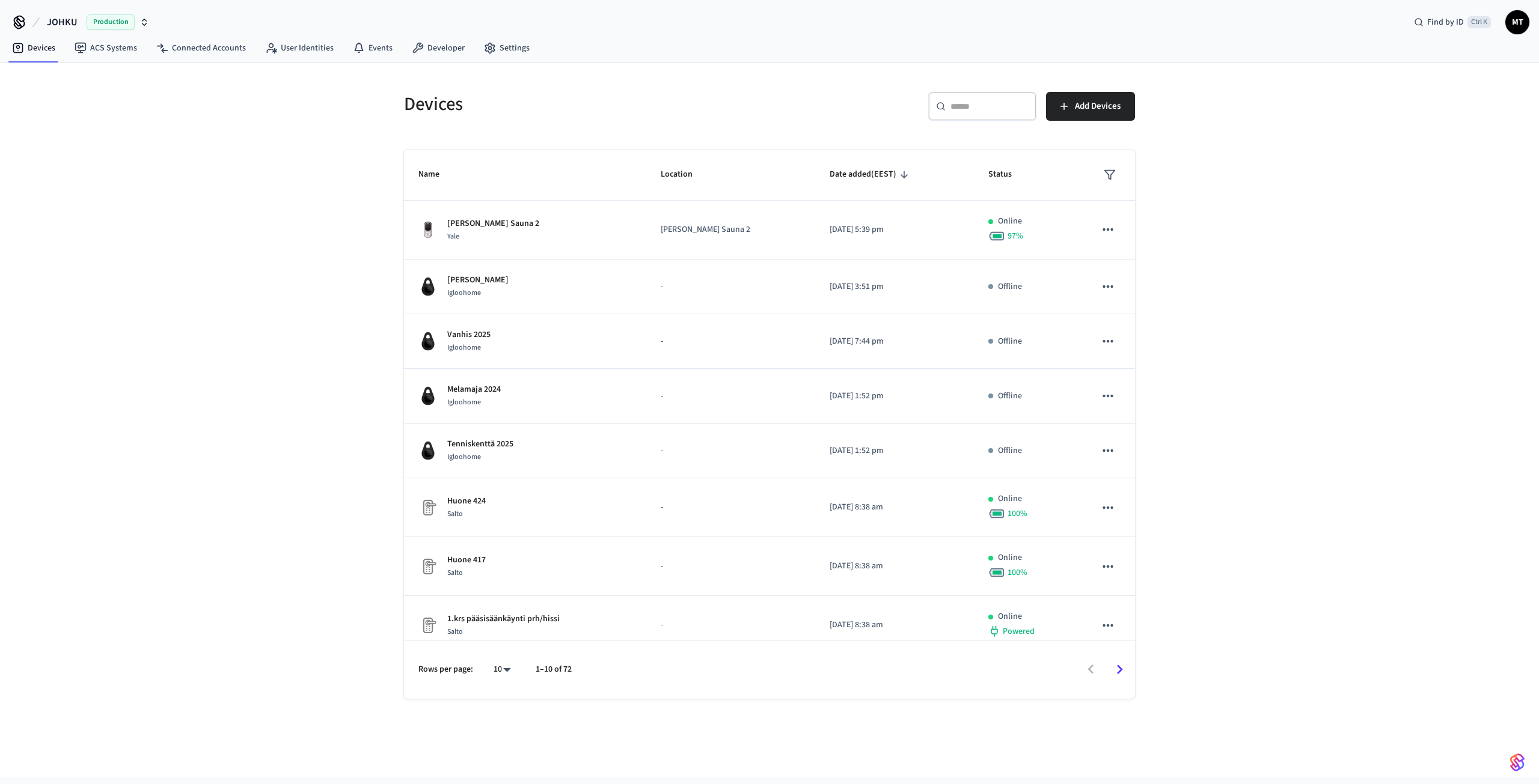
click at [457, 163] on th "Name" at bounding box center [525, 175] width 242 height 51
click at [449, 176] on icon "sticky table" at bounding box center [447, 175] width 11 height 11
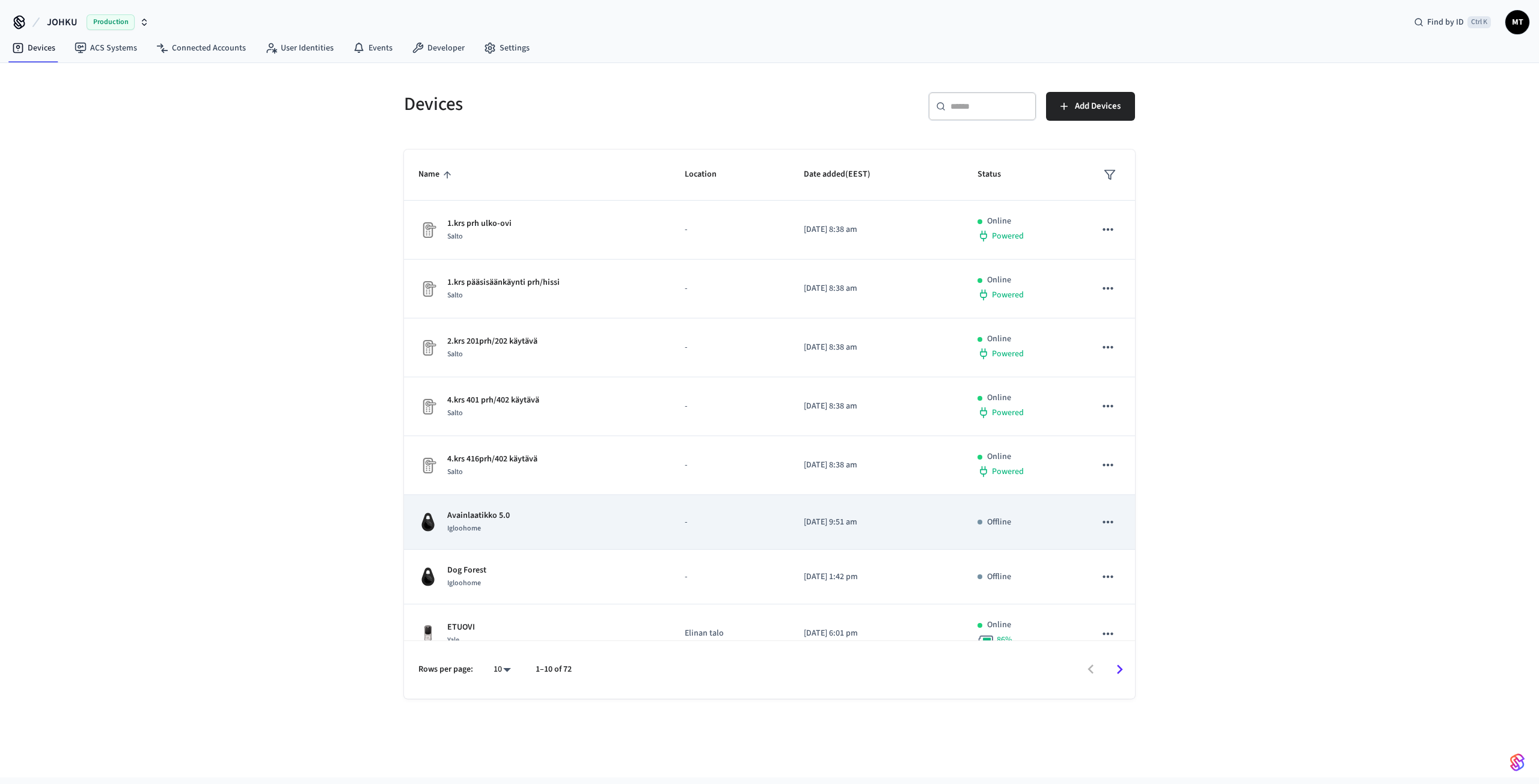
click at [493, 534] on div "Igloohome" at bounding box center [478, 528] width 62 height 12
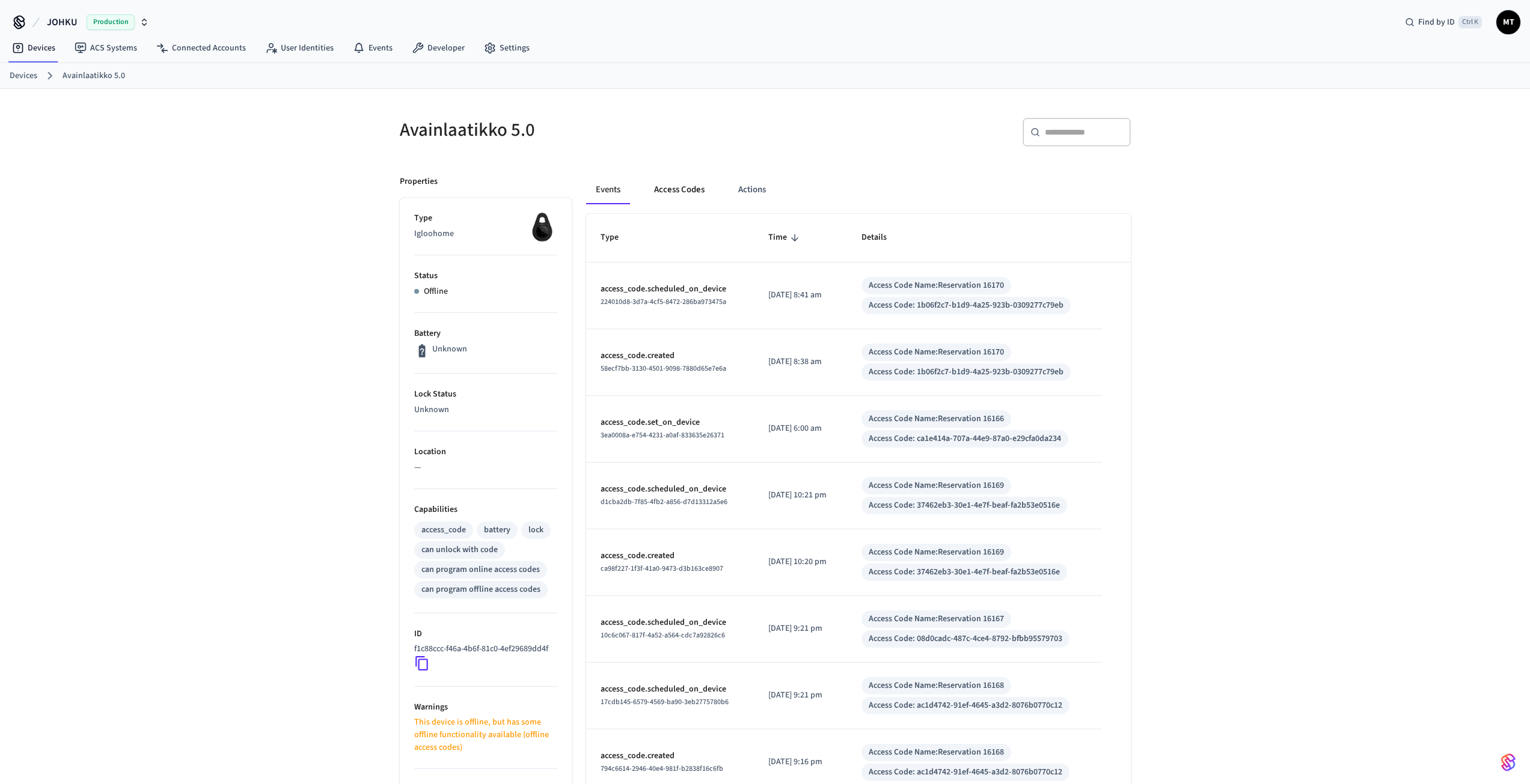
click at [681, 203] on button "Access Codes" at bounding box center [680, 190] width 70 height 29
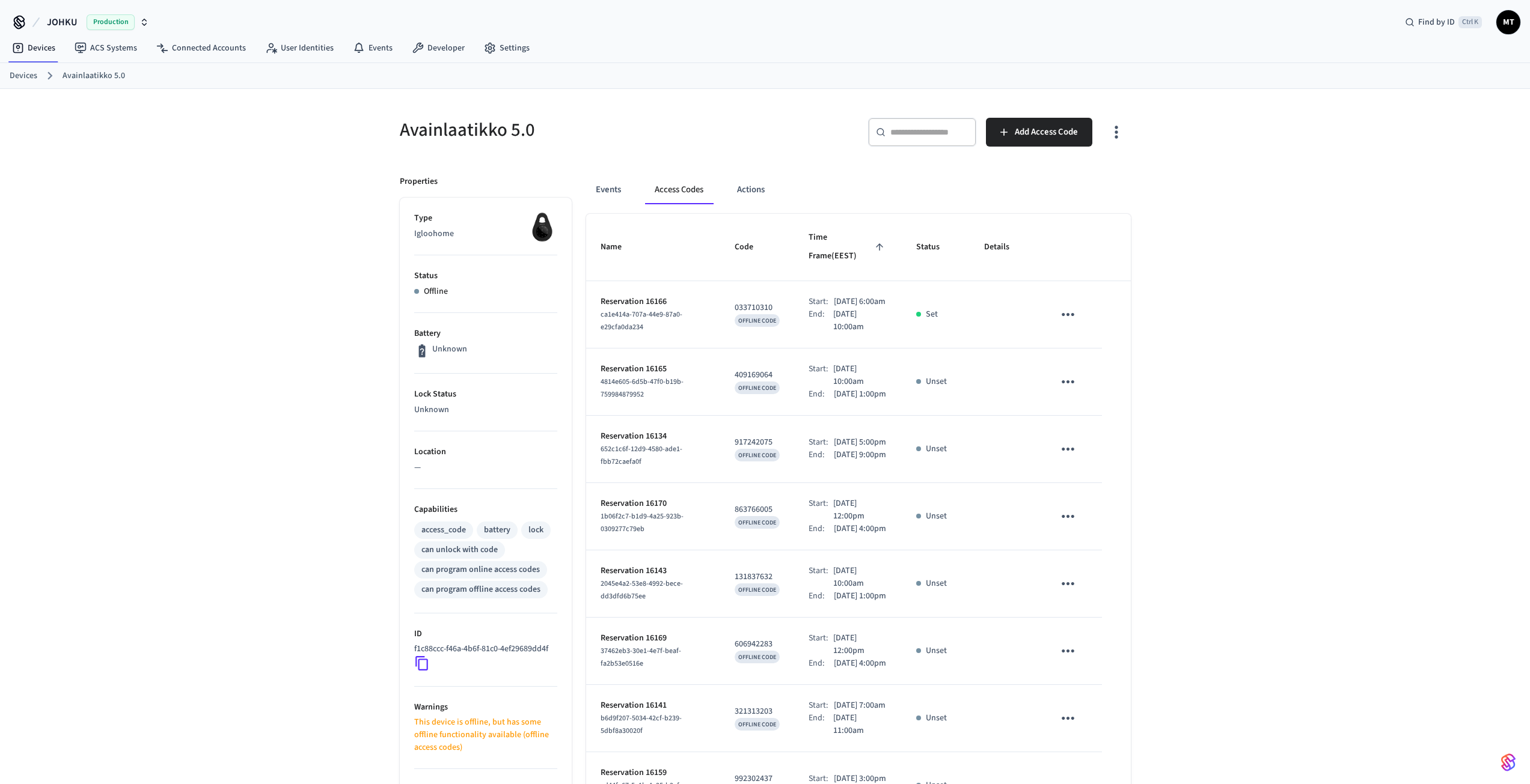
click at [919, 134] on input "text" at bounding box center [929, 133] width 78 height 12
paste input "**********"
type input "**********"
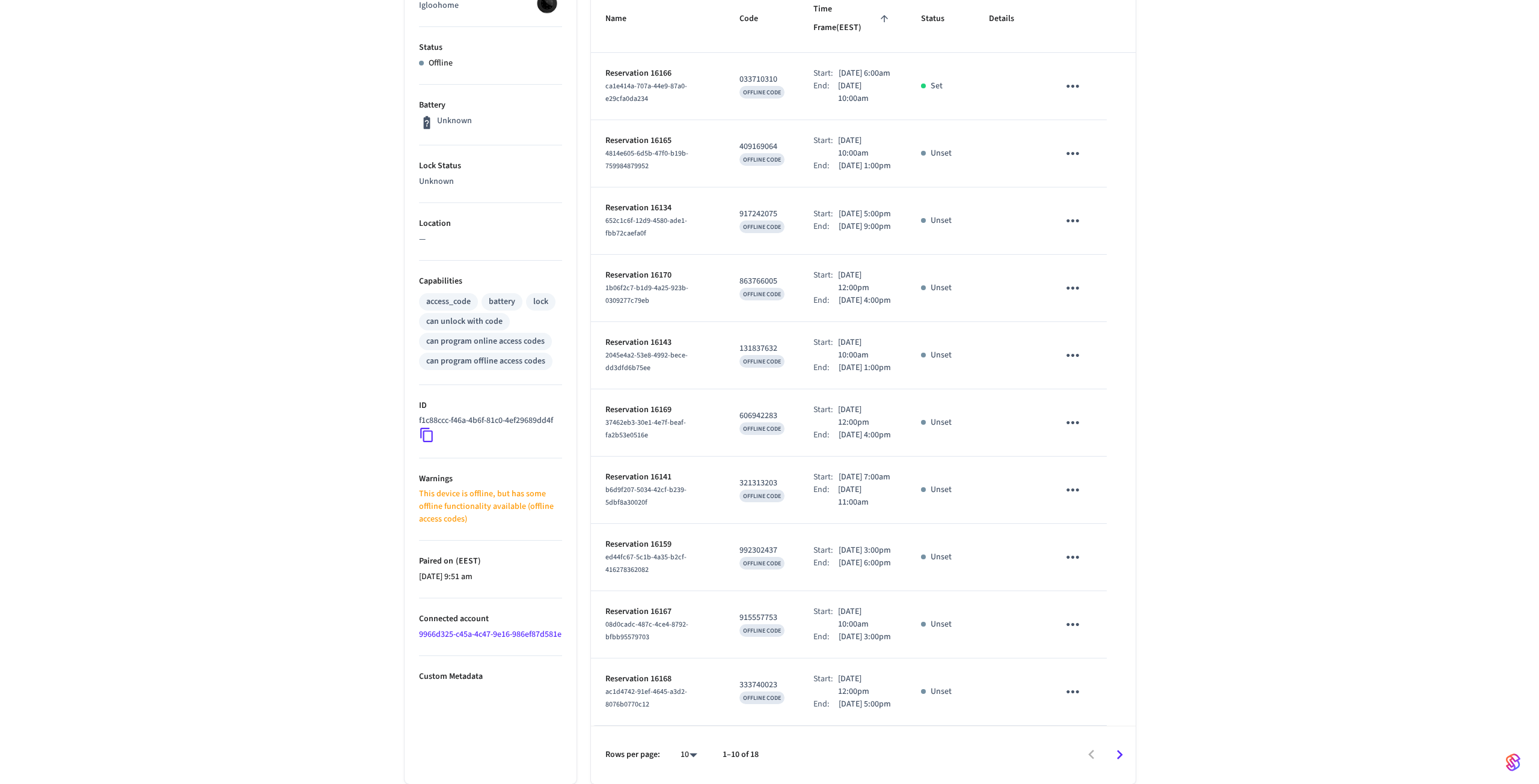
scroll to position [336, 0]
click at [680, 763] on body "JOHKU Production Find by ID Ctrl K MT Devices ACS Systems Connected Accounts Us…" at bounding box center [769, 278] width 1539 height 1012
click at [682, 751] on li "All" at bounding box center [679, 749] width 32 height 32
type input "**"
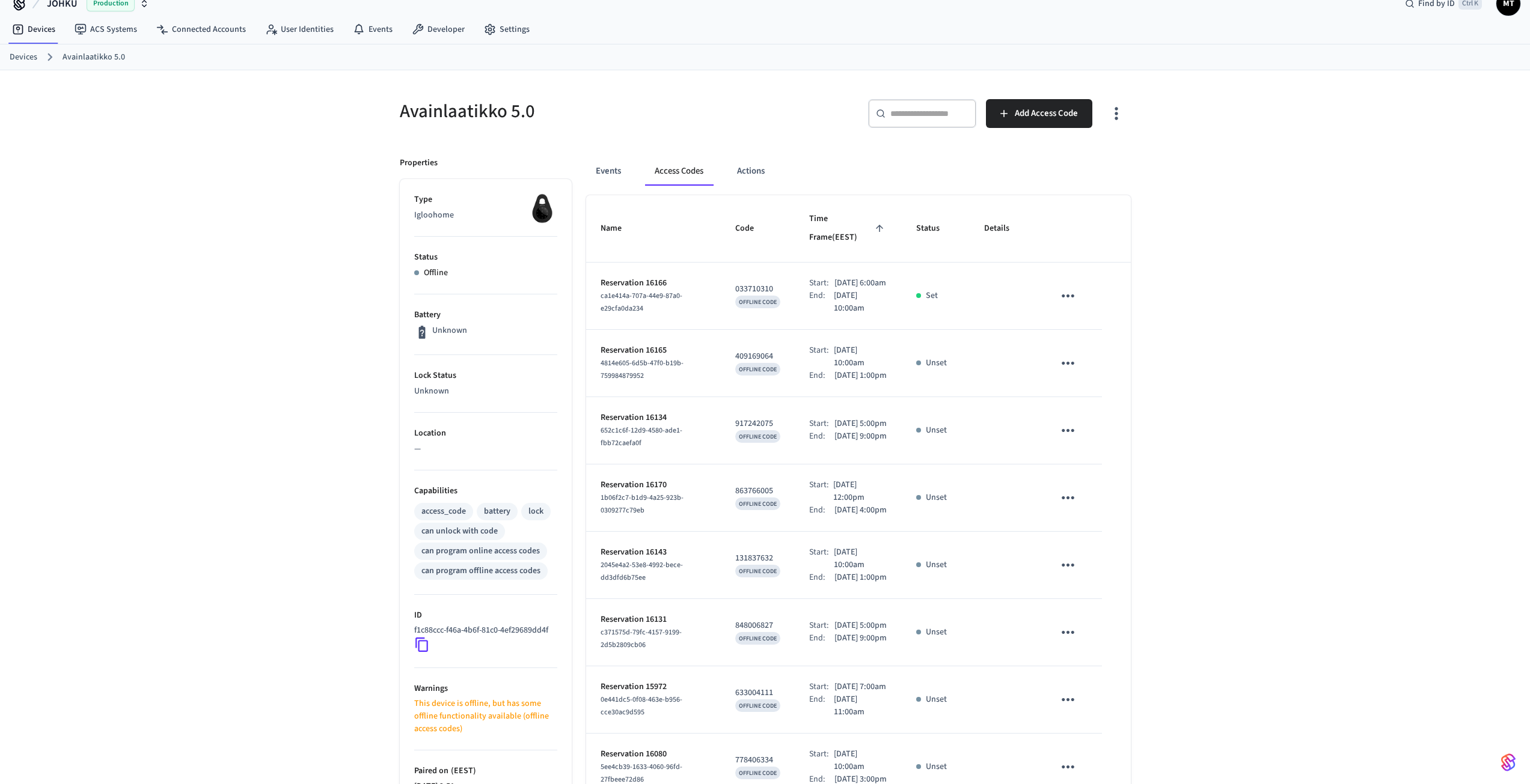
scroll to position [14, 0]
